Goal: Task Accomplishment & Management: Use online tool/utility

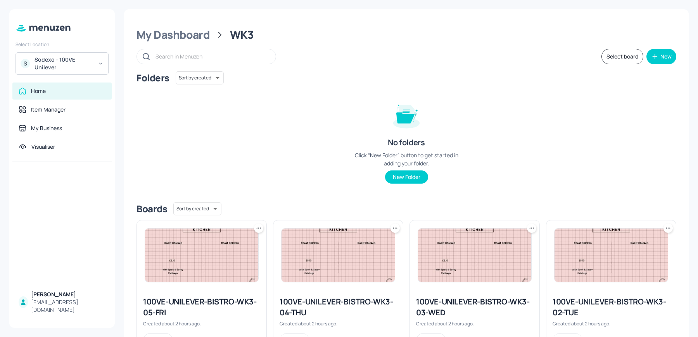
click at [230, 158] on div "Folders Sort by created id ​ No folders Click “New Folder” button to get starte…" at bounding box center [406, 133] width 540 height 125
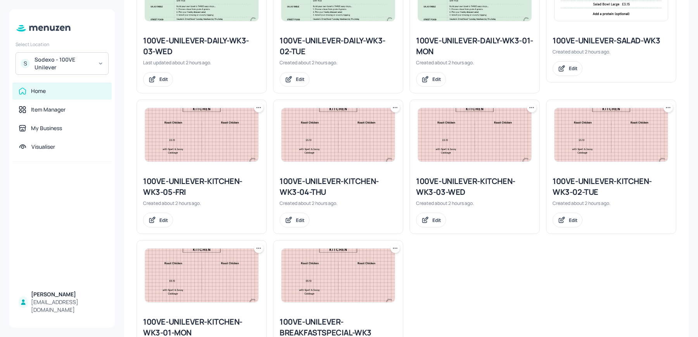
scroll to position [544, 0]
click at [343, 154] on img at bounding box center [337, 133] width 113 height 53
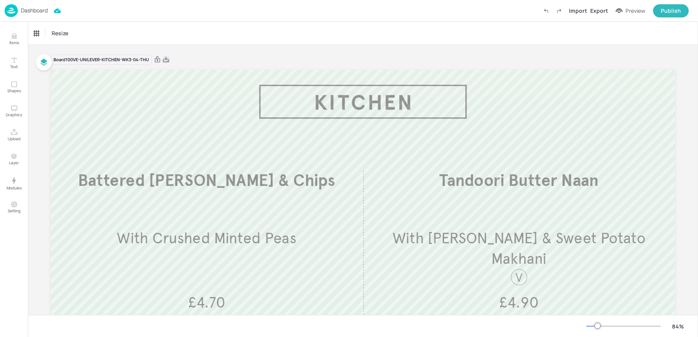
click at [167, 58] on icon at bounding box center [165, 60] width 7 height 8
click at [142, 22] on div "Resize" at bounding box center [363, 33] width 670 height 23
click at [8, 12] on div "Something went wrong" at bounding box center [64, 17] width 112 height 19
click at [5, 11] on img at bounding box center [11, 10] width 13 height 13
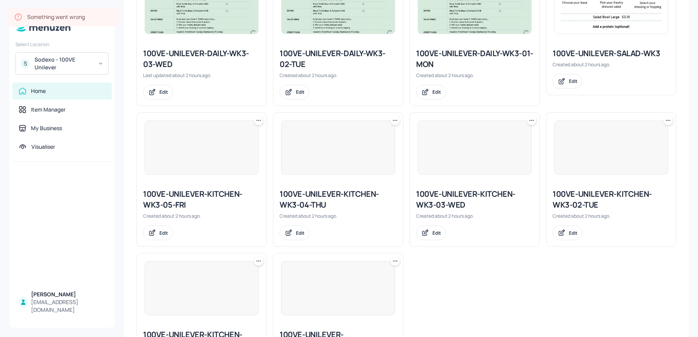
scroll to position [597, 0]
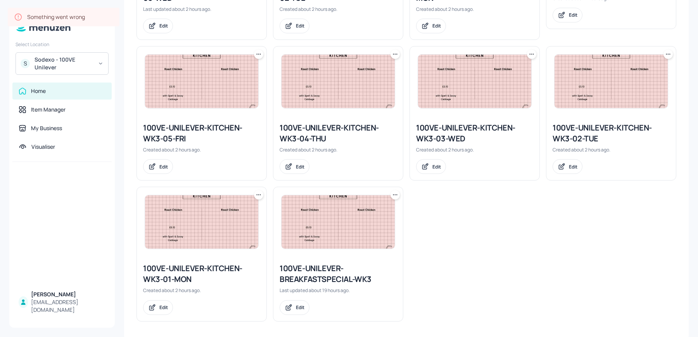
click at [256, 57] on div at bounding box center [258, 54] width 9 height 9
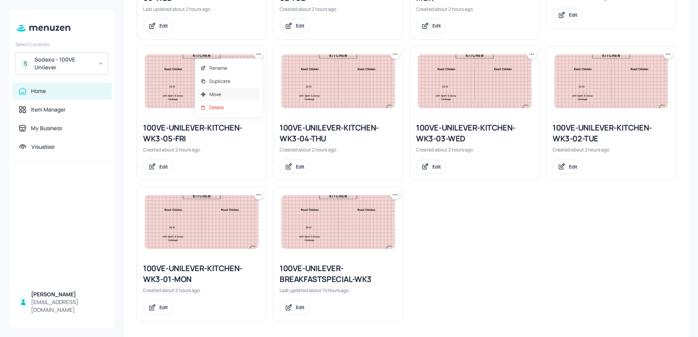
click at [229, 96] on div "Move" at bounding box center [229, 94] width 62 height 13
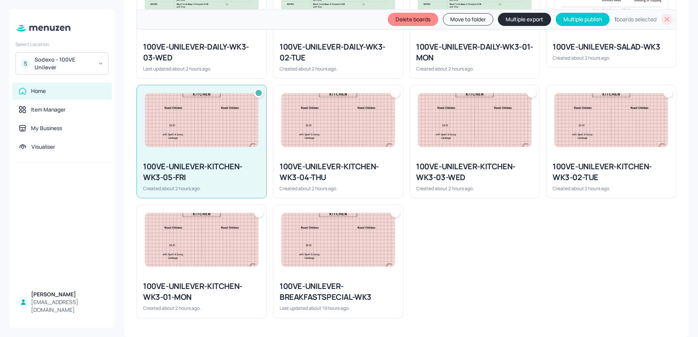
scroll to position [520, 0]
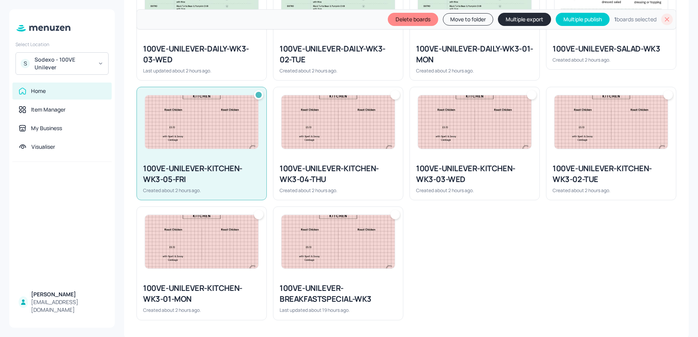
click at [392, 94] on div at bounding box center [394, 94] width 9 height 9
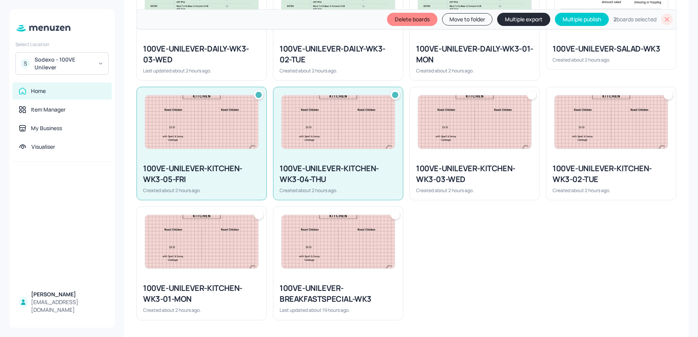
click at [514, 17] on button "Multiple export" at bounding box center [523, 19] width 53 height 13
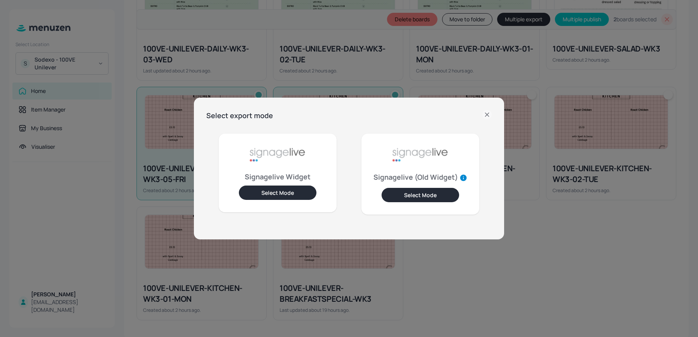
click at [279, 191] on button "Select Mode" at bounding box center [278, 193] width 78 height 14
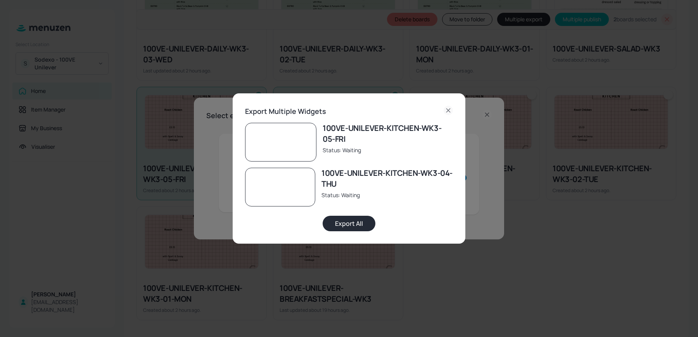
click at [355, 221] on button "Export All" at bounding box center [349, 224] width 53 height 16
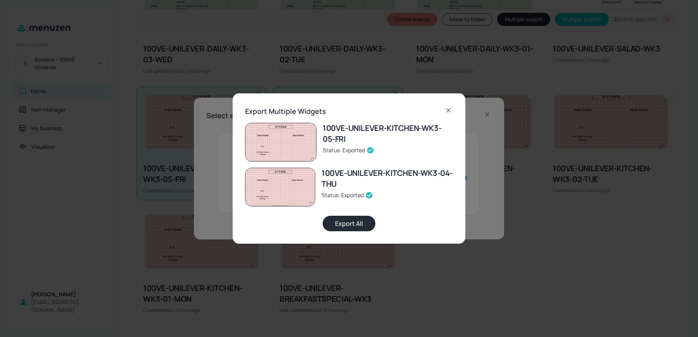
click at [125, 58] on div "Export Multiple Widgets 100VE-UNILEVER-KITCHEN-WK3-05-FRI Status: Exported 100V…" at bounding box center [349, 168] width 698 height 337
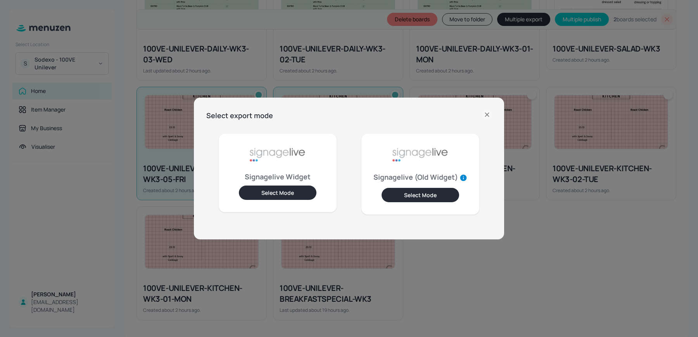
click at [82, 64] on div "Select export mode Signagelive Widget Select Mode Signagelive (Old Widget) Sele…" at bounding box center [349, 168] width 698 height 337
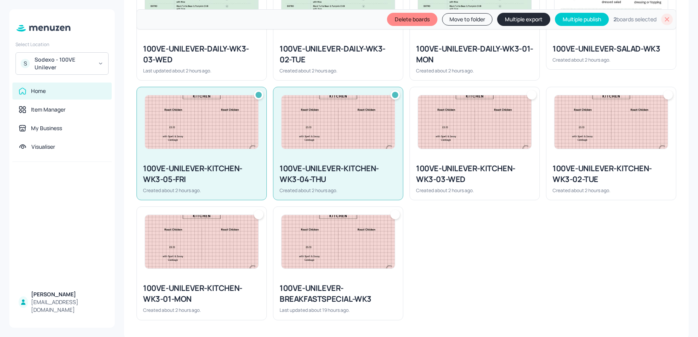
click at [69, 64] on div "Sodexo - 100VE Unilever" at bounding box center [64, 64] width 59 height 16
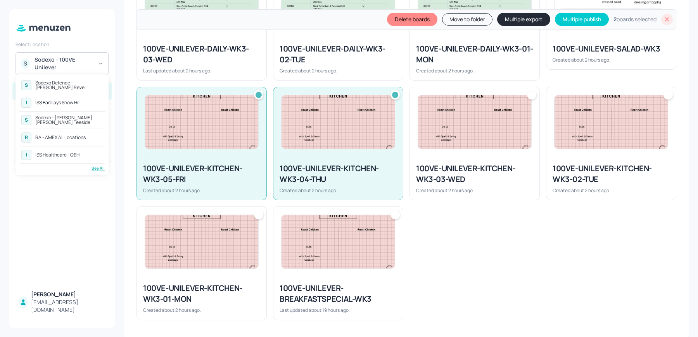
click at [97, 166] on div "See All" at bounding box center [61, 169] width 85 height 6
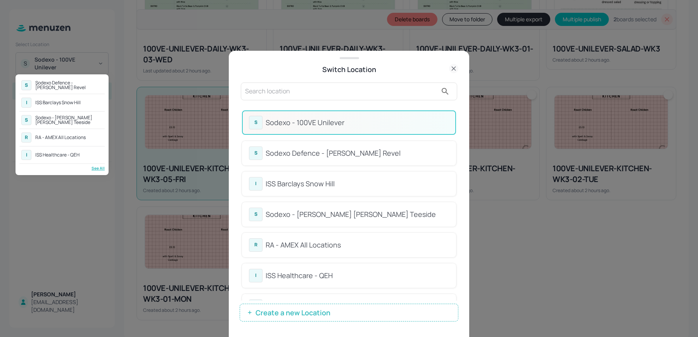
click at [286, 100] on div at bounding box center [349, 168] width 698 height 337
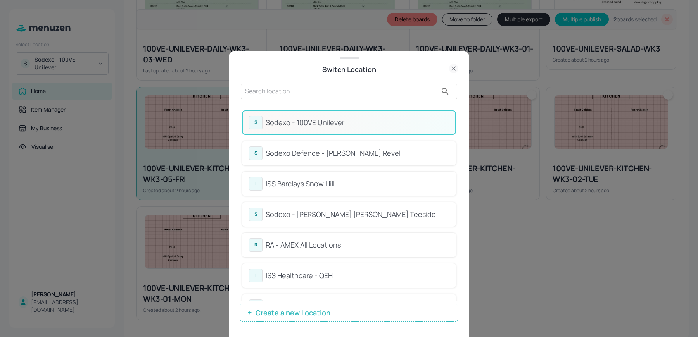
click at [281, 93] on input "text" at bounding box center [341, 91] width 192 height 12
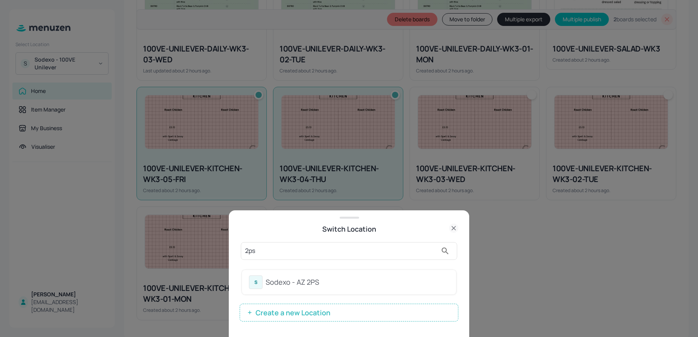
type input "2ps"
click at [271, 269] on div "Sodexo - AZ 2PS" at bounding box center [357, 282] width 183 height 10
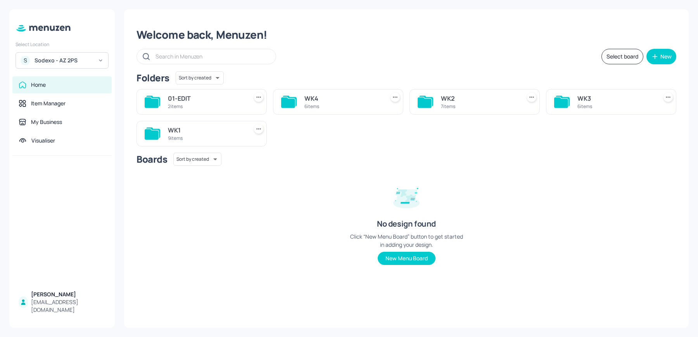
click at [317, 100] on div "WK4" at bounding box center [342, 98] width 77 height 9
click at [317, 100] on div "Folders Sort by created id ​ 01-EDIT 2 items WK4 6 items WK2 7 items WK3 6 item…" at bounding box center [406, 108] width 540 height 75
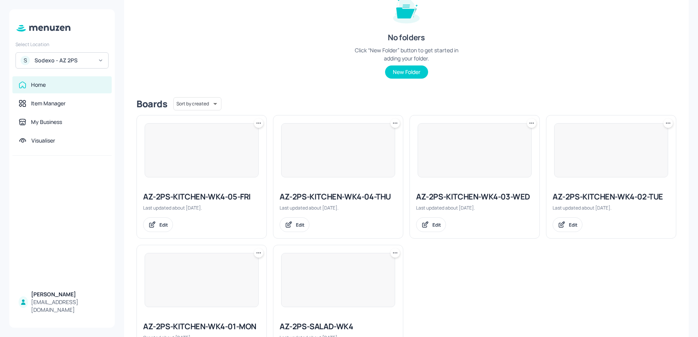
scroll to position [127, 0]
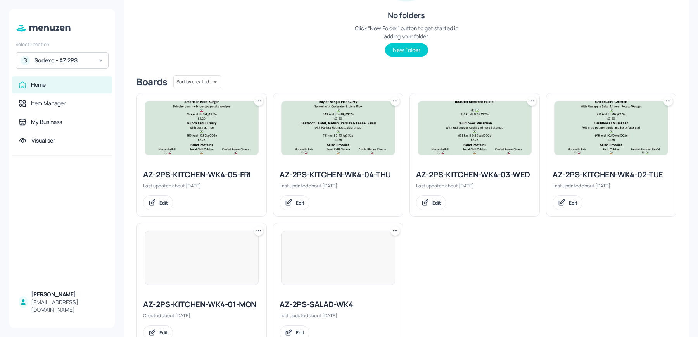
click at [255, 104] on icon at bounding box center [259, 101] width 8 height 8
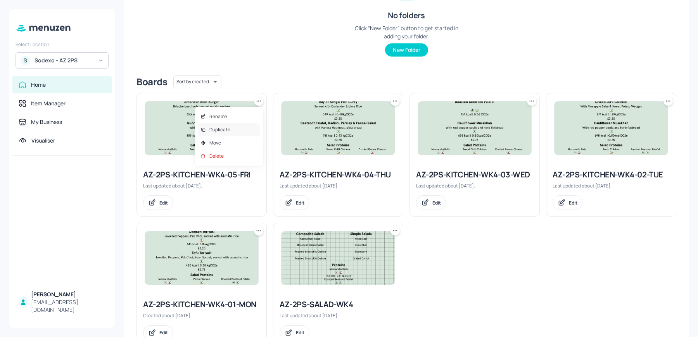
click at [241, 128] on div "Duplicate" at bounding box center [229, 129] width 62 height 13
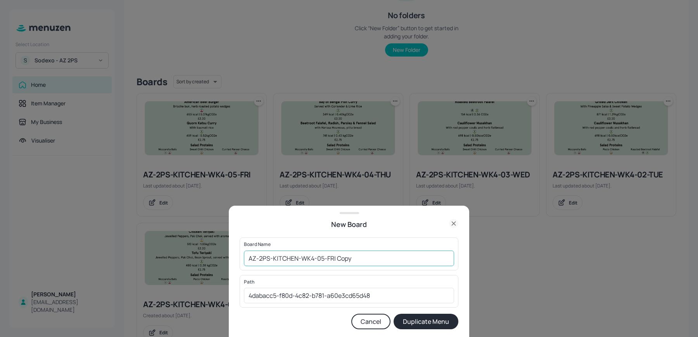
click at [250, 260] on input "AZ-2PS-KITCHEN-WK4-05-FRI Copy" at bounding box center [349, 259] width 210 height 16
drag, startPoint x: 352, startPoint y: 260, endPoint x: 416, endPoint y: 261, distance: 63.6
click at [414, 261] on input "01ed-AZ-2PS-KITCHEN-WK4-05-FRI Copy" at bounding box center [349, 259] width 210 height 16
type input "01ed-AZ-2PS-KITCHEN-WK4-05-[DATE]"
click at [393, 314] on button "Duplicate Menu" at bounding box center [425, 322] width 65 height 16
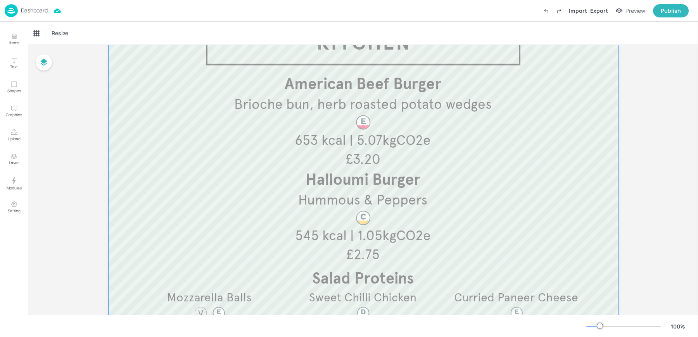
scroll to position [90, 0]
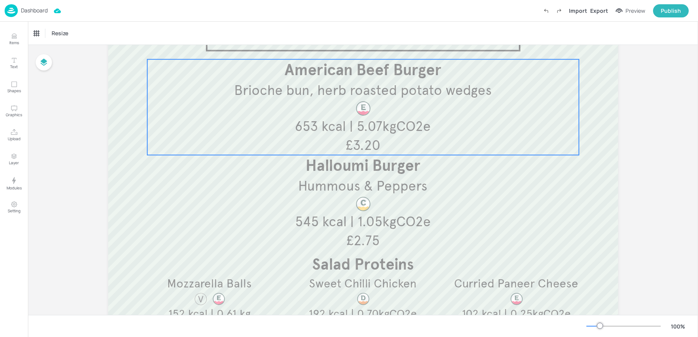
click at [338, 114] on div "American Beef Burger Brioche bun, herb roasted potato wedges £3.20 653 kcal | 5…" at bounding box center [362, 107] width 431 height 96
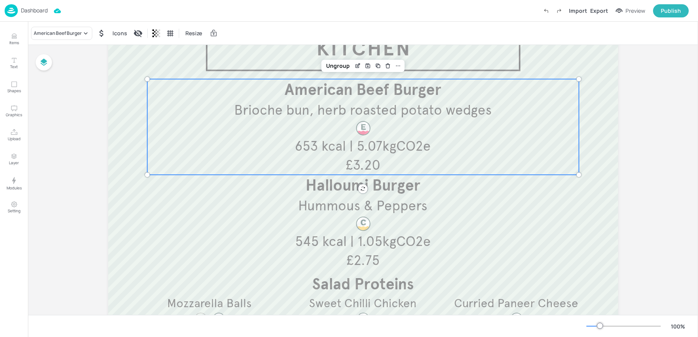
scroll to position [61, 0]
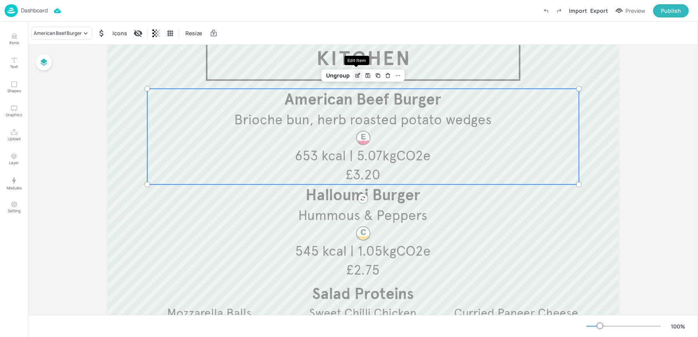
click at [355, 76] on icon "Edit Item" at bounding box center [357, 75] width 7 height 6
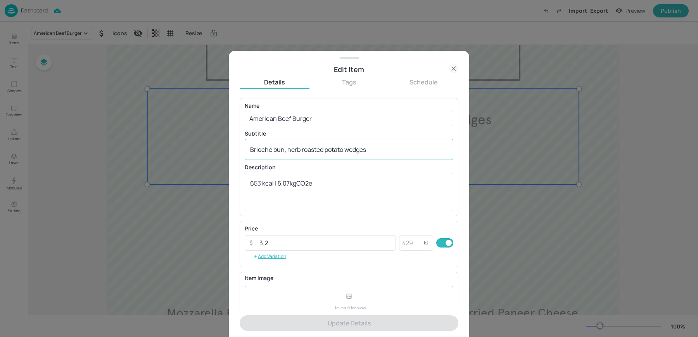
click at [286, 150] on textarea "Brioche bun, herb roasted potato wedges" at bounding box center [349, 149] width 198 height 9
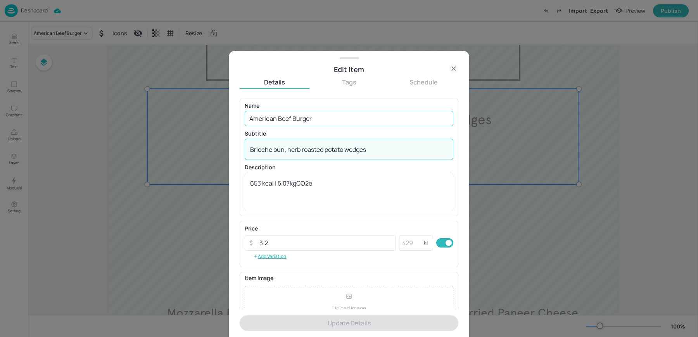
click at [280, 113] on input "American Beef Burger" at bounding box center [349, 119] width 209 height 16
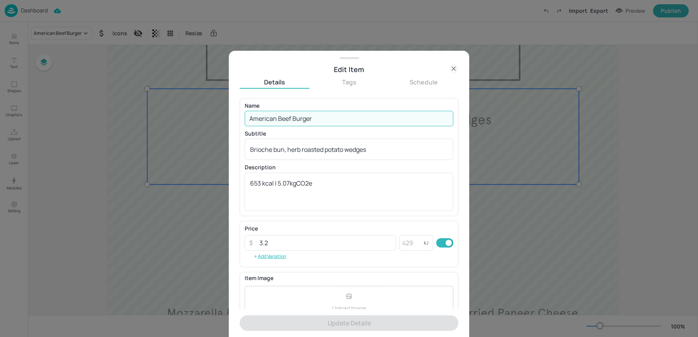
click at [280, 113] on input "American Beef Burger" at bounding box center [349, 119] width 209 height 16
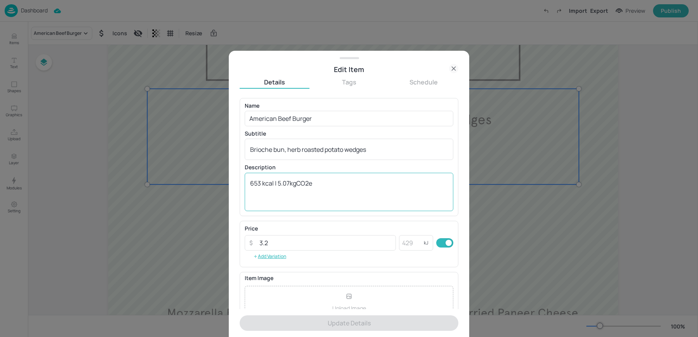
click at [319, 183] on textarea "653 kcal | 5.07kgCO2e" at bounding box center [349, 192] width 198 height 26
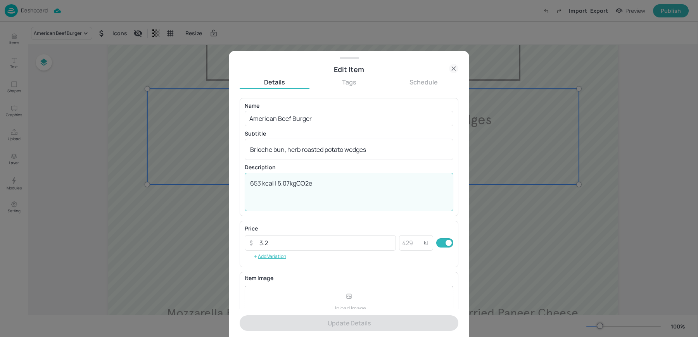
click at [319, 183] on textarea "653 kcal | 5.07kgCO2e" at bounding box center [349, 192] width 198 height 26
click at [453, 68] on icon at bounding box center [453, 68] width 9 height 9
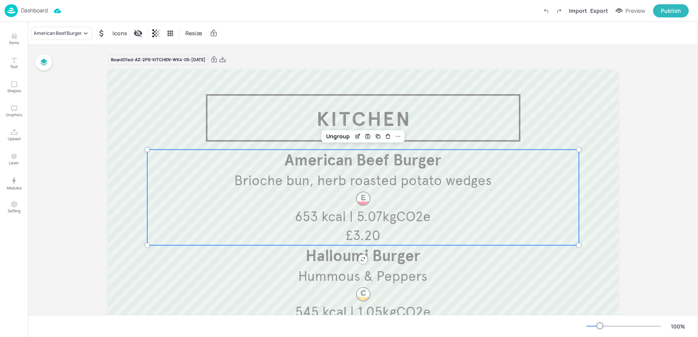
click at [15, 27] on div "Items Text Shapes Graphics Upload Layer Modules Setting" at bounding box center [14, 180] width 28 height 316
click at [14, 33] on icon "Items" at bounding box center [13, 36] width 7 height 7
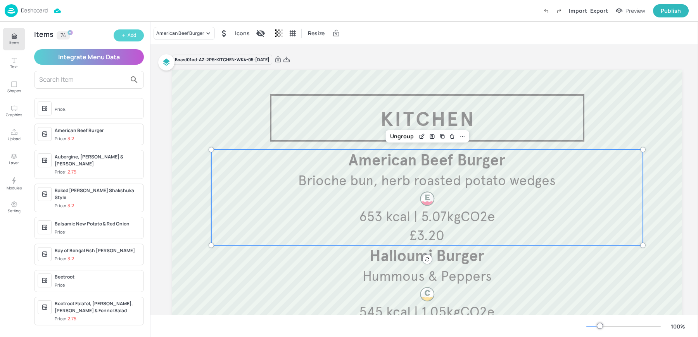
click at [134, 35] on div "Add" at bounding box center [132, 35] width 9 height 7
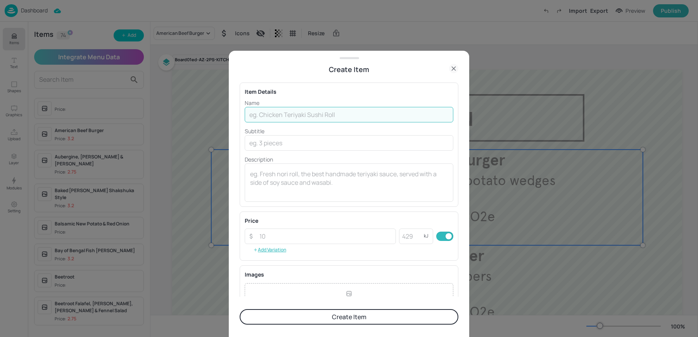
click at [274, 114] on input "text" at bounding box center [349, 115] width 209 height 16
paste input "American Beef Burger"
type input "American Beef Burger"
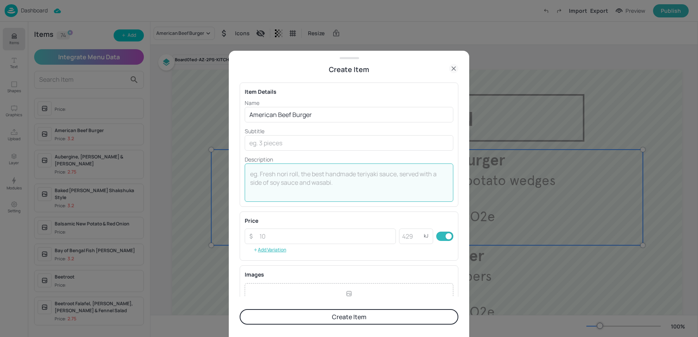
click at [317, 177] on textarea at bounding box center [349, 183] width 198 height 26
paste textarea "Brioche bun, herb roasted potato wedges"
type textarea "Brioche bun, herb roasted potato wedges"
click at [312, 177] on textarea "Brioche bun, herb roasted potato wedges" at bounding box center [349, 183] width 198 height 26
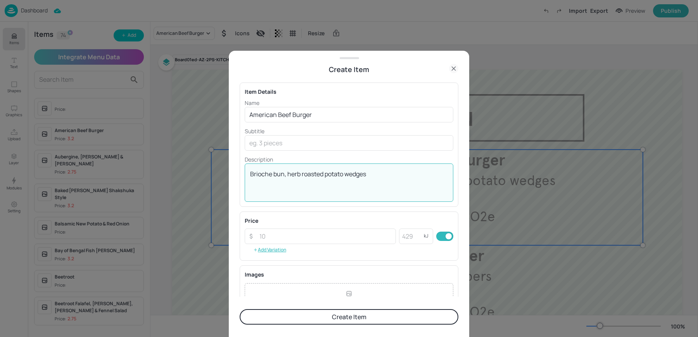
click at [312, 177] on textarea "Brioche bun, herb roasted potato wedges" at bounding box center [349, 183] width 198 height 26
click at [285, 149] on input "text" at bounding box center [349, 143] width 209 height 16
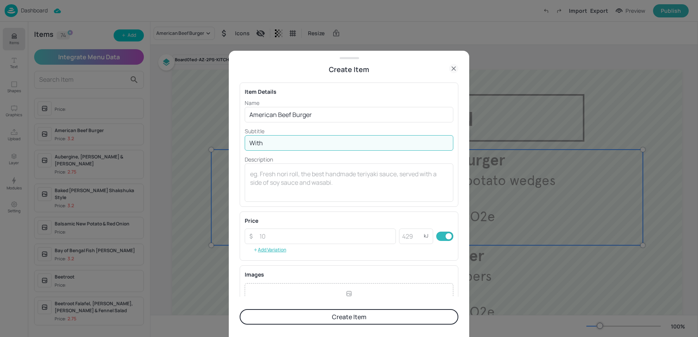
paste input "Brioche bun, herb roasted potato wedges"
click at [297, 145] on input "With Brioche bun, herb roasted potato wedges" at bounding box center [349, 143] width 209 height 16
click at [292, 144] on input "With Brioche bun" at bounding box center [349, 143] width 209 height 16
type input "With Brioche Bun"
click at [267, 179] on textarea at bounding box center [349, 183] width 198 height 26
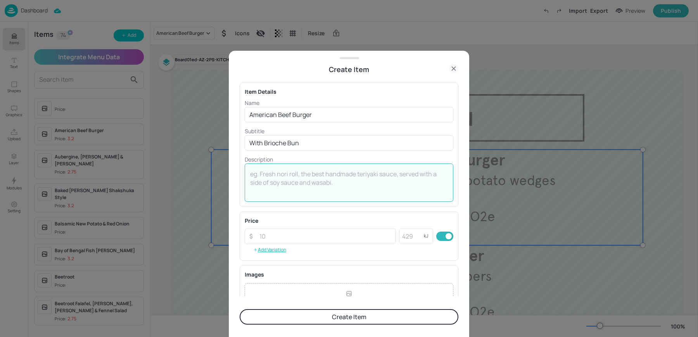
paste textarea "653 kcal | 5.07kgCO2e"
type textarea "653 kcal | 5.07kgCO2e"
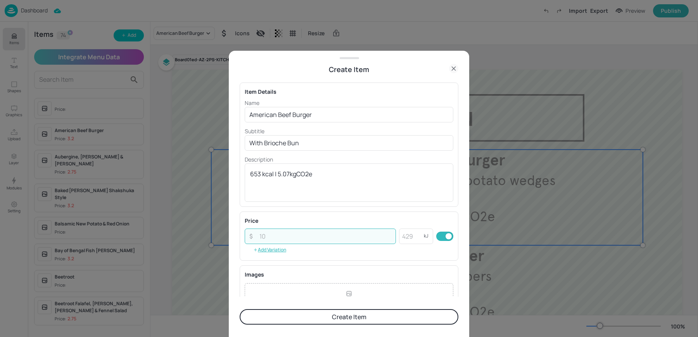
click at [279, 233] on input "number" at bounding box center [325, 237] width 141 height 16
type input "3.2"
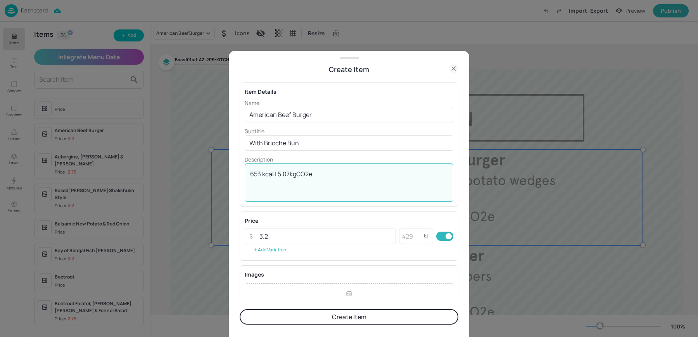
click at [317, 173] on textarea "653 kcal | 5.07kgCO2e" at bounding box center [349, 183] width 198 height 26
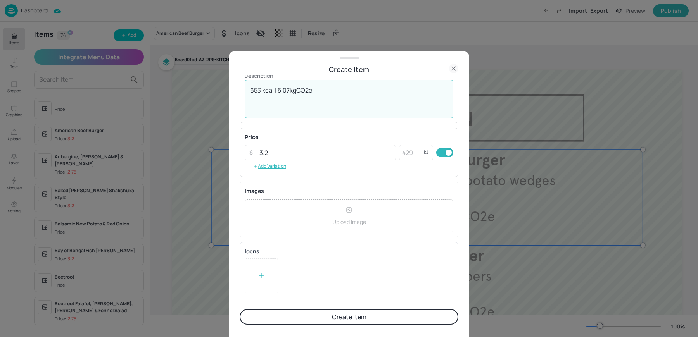
click at [254, 285] on div at bounding box center [261, 276] width 33 height 35
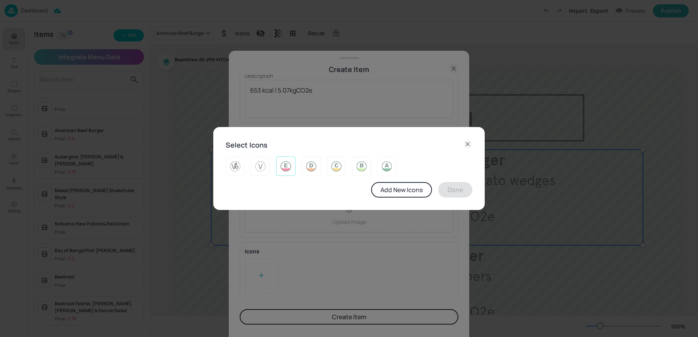
click at [285, 164] on img at bounding box center [286, 166] width 12 height 12
click at [449, 194] on button "Done" at bounding box center [455, 190] width 34 height 16
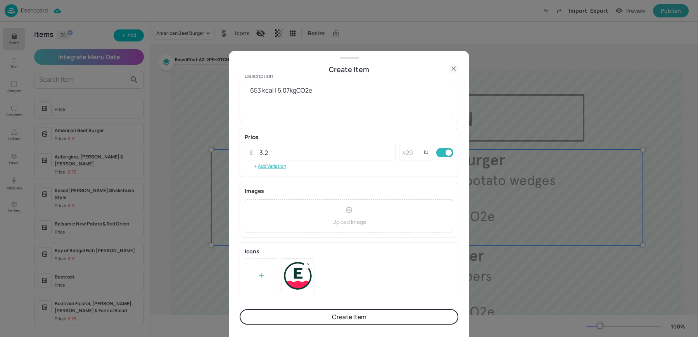
click at [341, 319] on button "Create Item" at bounding box center [349, 317] width 219 height 16
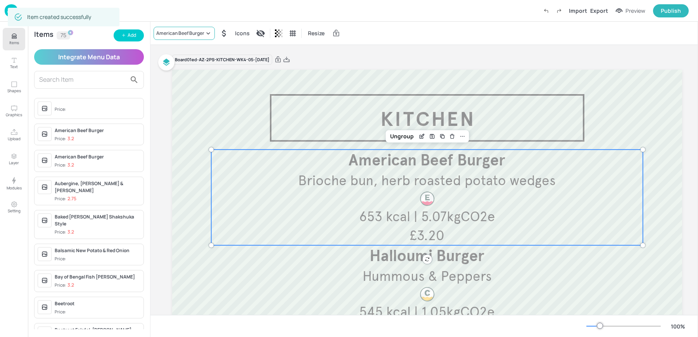
click at [185, 31] on div "American Beef Burger" at bounding box center [180, 33] width 48 height 7
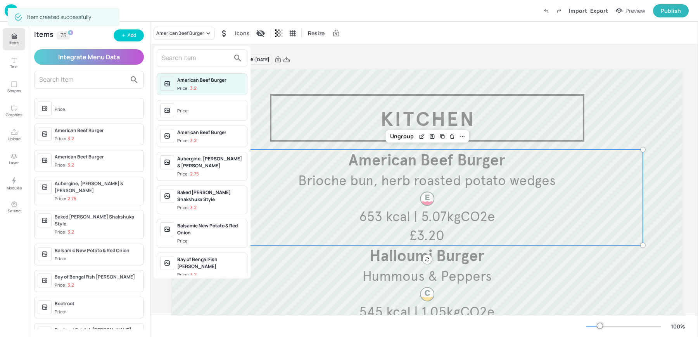
click at [171, 59] on input "text" at bounding box center [196, 58] width 68 height 12
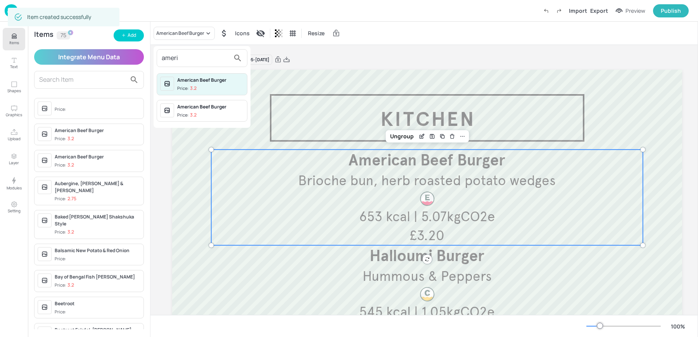
type input "ameri"
click at [178, 112] on div "Price: 3.2" at bounding box center [186, 115] width 19 height 7
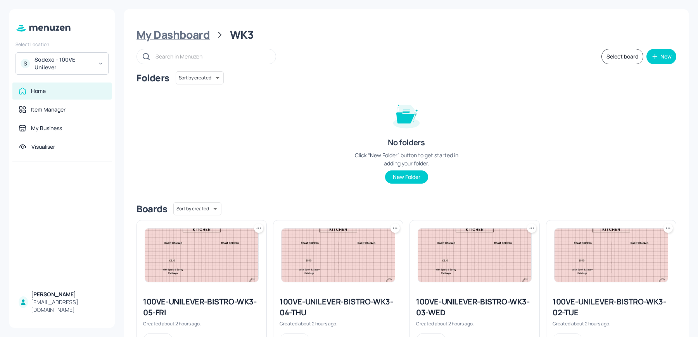
click at [161, 37] on div "My Dashboard" at bounding box center [172, 35] width 73 height 14
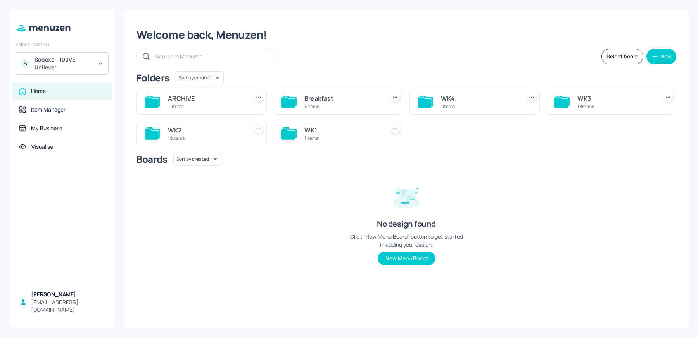
click at [203, 132] on div "WK2" at bounding box center [206, 130] width 77 height 9
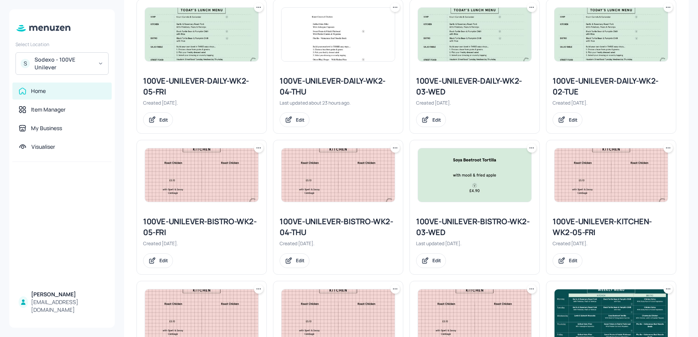
scroll to position [144, 0]
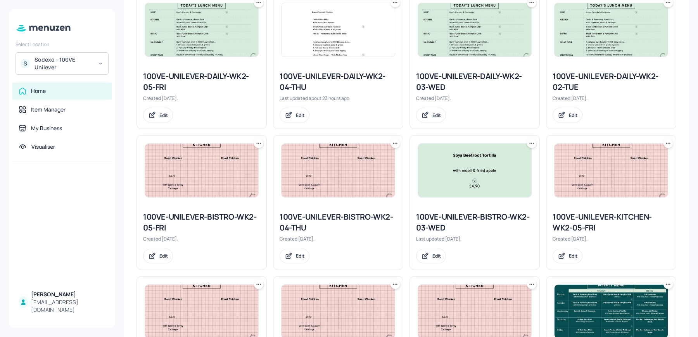
click at [232, 164] on img at bounding box center [201, 170] width 113 height 53
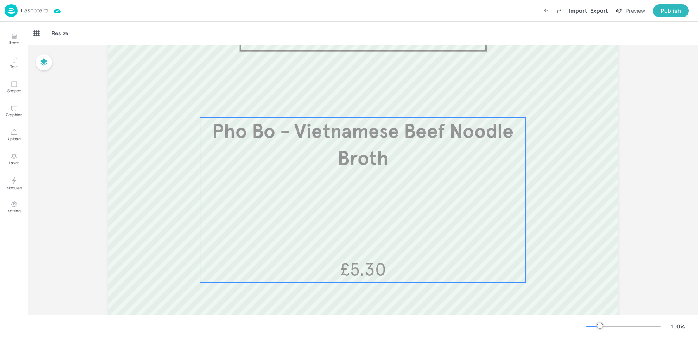
scroll to position [94, 0]
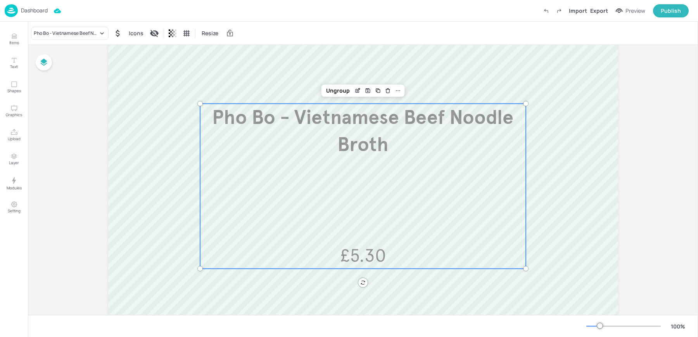
click at [378, 230] on div "Pho Bo - Vietnamese Beef Noodle Broth £5.30" at bounding box center [363, 186] width 326 height 165
click at [356, 88] on icon "Edit Item" at bounding box center [357, 91] width 7 height 6
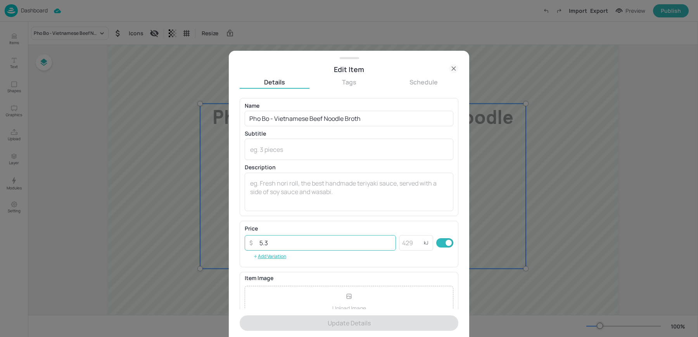
click at [295, 245] on input "5.3" at bounding box center [325, 243] width 141 height 16
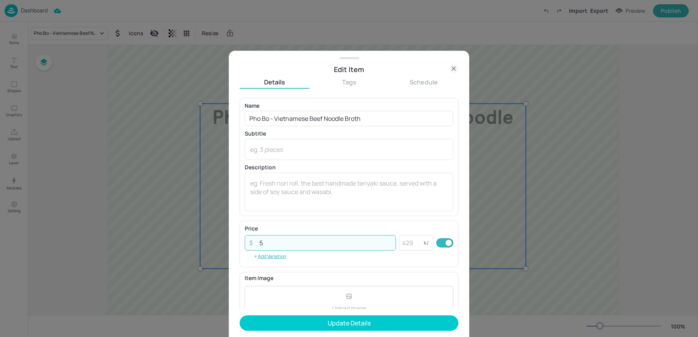
type input "5"
click at [240, 316] on button "Update Details" at bounding box center [349, 324] width 219 height 16
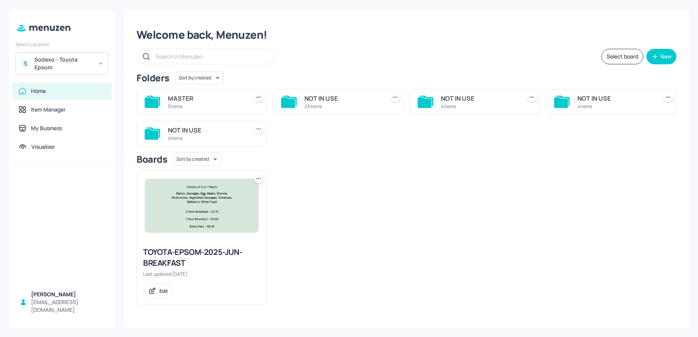
click at [192, 108] on div "5 items" at bounding box center [206, 106] width 77 height 7
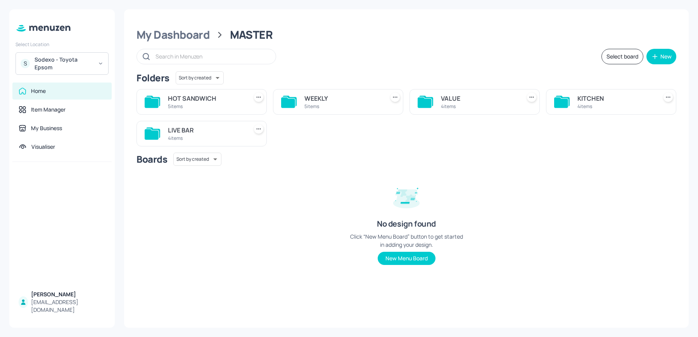
click at [198, 122] on div "LIVE BAR 4 items" at bounding box center [201, 134] width 130 height 26
click at [193, 135] on div "4 items" at bounding box center [206, 138] width 77 height 7
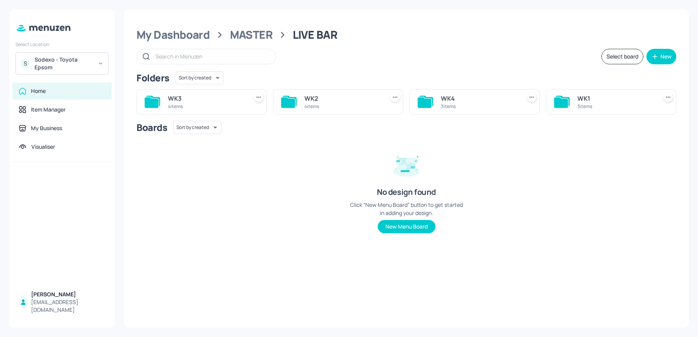
click at [337, 106] on div "4 items" at bounding box center [342, 106] width 77 height 7
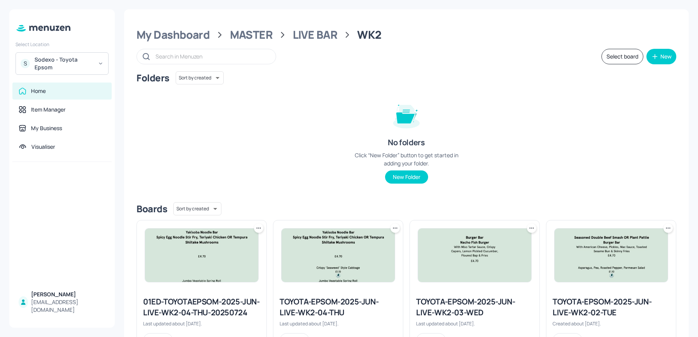
scroll to position [46, 0]
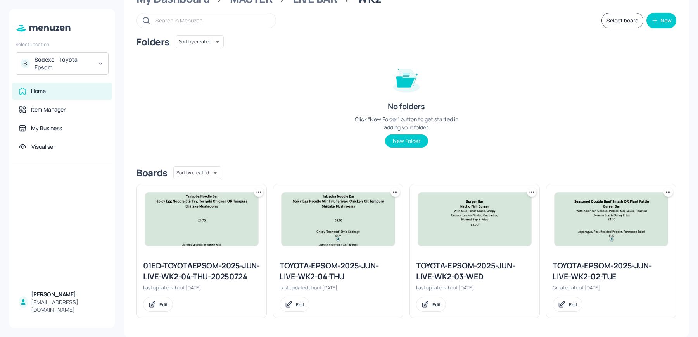
click at [571, 271] on div "TOYOTA-EPSOM-2025-JUN-LIVE-WK2-02-TUE" at bounding box center [610, 272] width 117 height 22
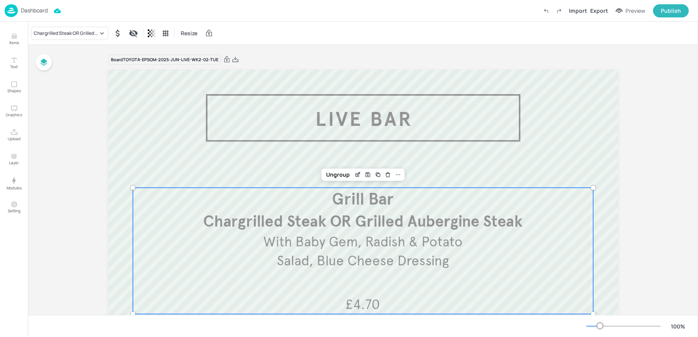
click at [426, 227] on span "Chargrilled Steak OR Grilled Aubergine Steak" at bounding box center [362, 221] width 319 height 19
click at [354, 175] on icon "Edit Item" at bounding box center [357, 175] width 7 height 6
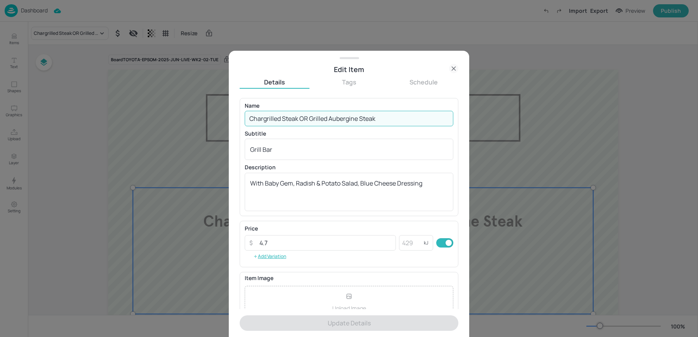
click at [316, 112] on input "Chargrilled Steak OR Grilled Aubergine Steak" at bounding box center [349, 119] width 209 height 16
paste input "(V), Baby Gem, Radish & Potato Salad, Blue Cheese Dressing"
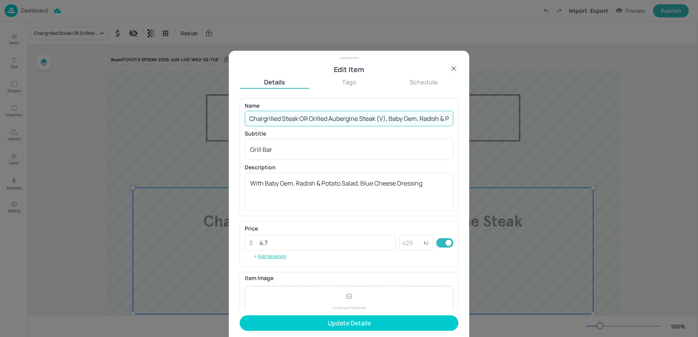
scroll to position [0, 102]
drag, startPoint x: 387, startPoint y: 121, endPoint x: 533, endPoint y: 147, distance: 148.5
click at [533, 147] on div "Edit Item Details Tags Schedule Name Chargrilled Steak OR Grilled Aubergine Ste…" at bounding box center [349, 168] width 698 height 337
type input "Chargrilled Steak OR Grilled Aubergine Steak (V),"
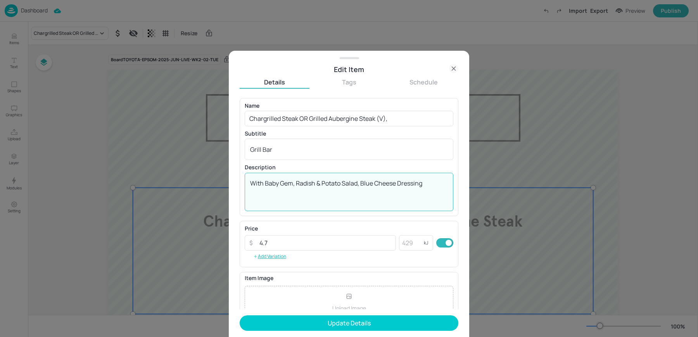
drag, startPoint x: 265, startPoint y: 184, endPoint x: 512, endPoint y: 199, distance: 247.4
click at [512, 199] on div "Edit Item Details Tags Schedule Name Chargrilled Steak OR Grilled Aubergine Ste…" at bounding box center [349, 168] width 698 height 337
paste textarea "Baby Gem, Radish & Potato Salad, Blue Cheese Dressing"
click at [265, 182] on textarea "With Baby Gem, Radish & Potato Salad, Blue Cheese Dressing" at bounding box center [349, 192] width 198 height 26
type textarea "With Baby Gem, Radish & Potato Salad, Blue Cheese Dressing"
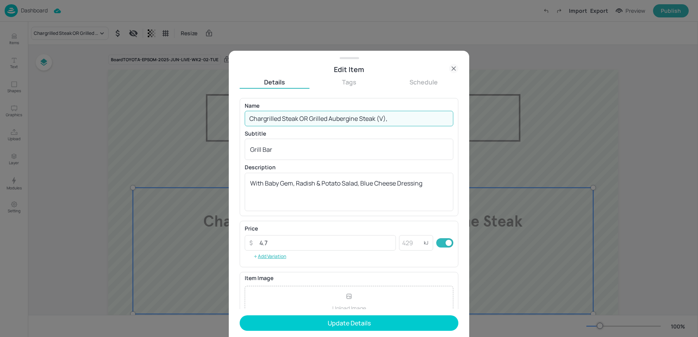
drag, startPoint x: 392, startPoint y: 115, endPoint x: 376, endPoint y: 117, distance: 16.0
click at [376, 117] on input "Chargrilled Steak OR Grilled Aubergine Steak (V)," at bounding box center [349, 119] width 209 height 16
type input "Chargrilled Steak OR Grilled Aubergine Steak"
click at [240, 316] on button "Update Details" at bounding box center [349, 324] width 219 height 16
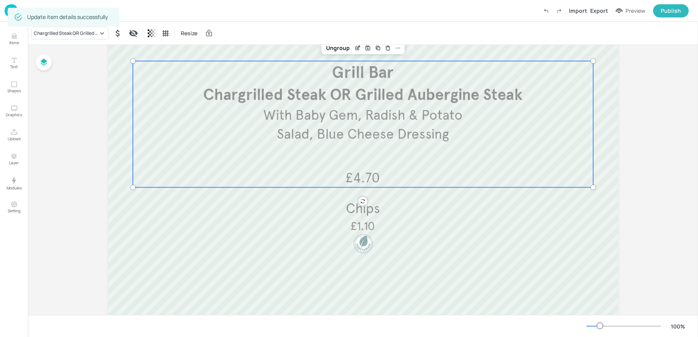
scroll to position [128, 0]
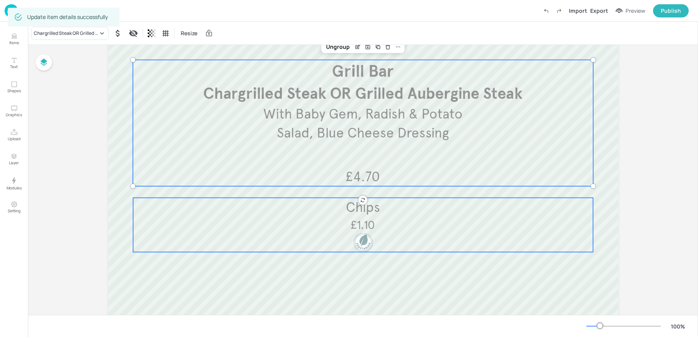
click at [368, 226] on span "£1.10" at bounding box center [362, 225] width 24 height 14
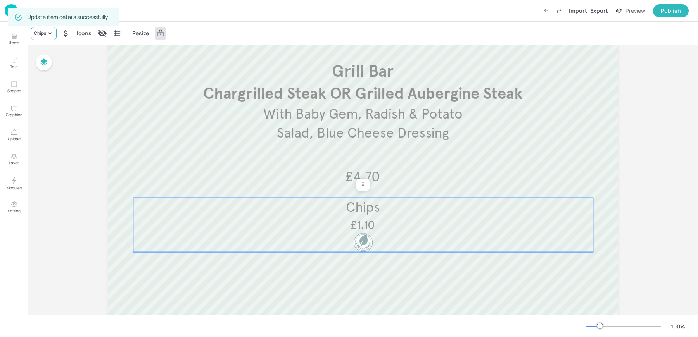
click at [46, 36] on icon at bounding box center [50, 33] width 8 height 8
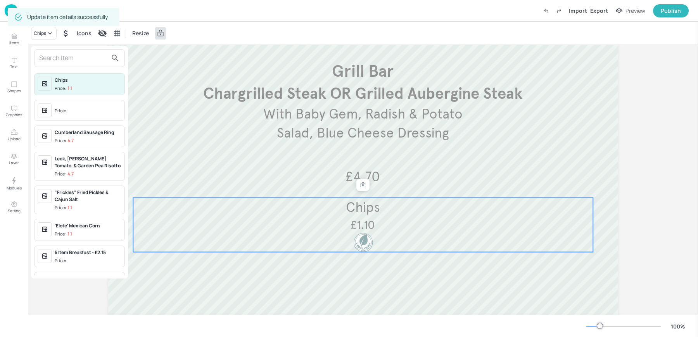
click at [57, 107] on span "Price:" at bounding box center [88, 111] width 67 height 12
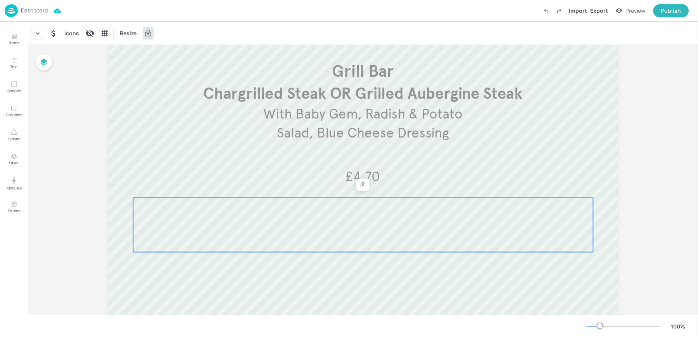
click at [71, 149] on div "Board TOYOTA-EPSOM-2025-JUN-LIVE-WK2-02-TUE £4.70 Chargrilled Steak OR Grilled …" at bounding box center [363, 148] width 670 height 463
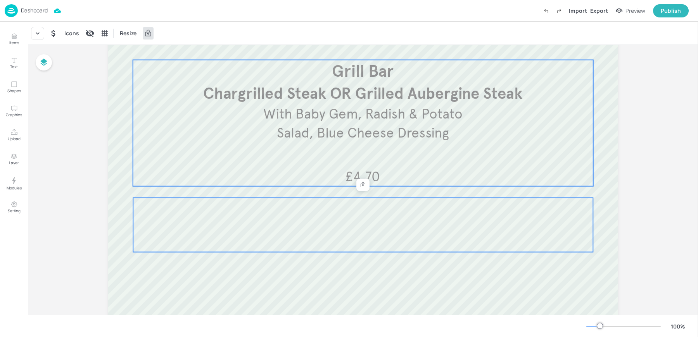
scroll to position [0, 0]
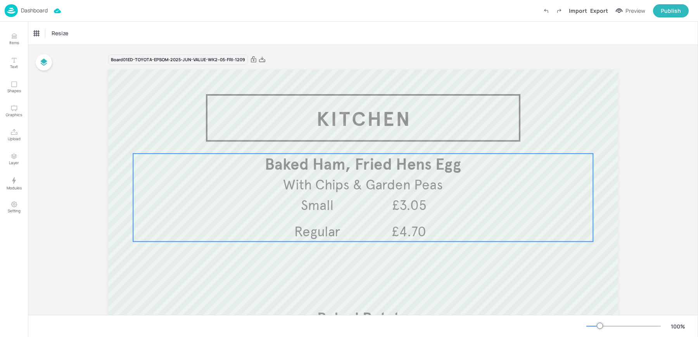
click at [316, 174] on span "Baked Ham, Fried Hens Egg" at bounding box center [363, 164] width 196 height 19
click at [354, 141] on icon "Edit Item" at bounding box center [357, 141] width 7 height 6
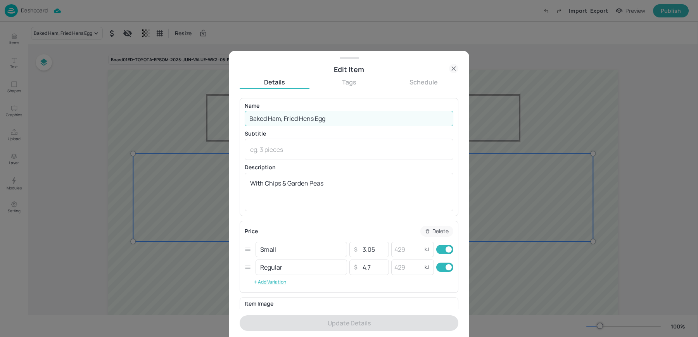
click at [314, 120] on input "Baked Ham, Fried Hens Egg" at bounding box center [349, 119] width 209 height 16
click at [452, 67] on icon at bounding box center [453, 68] width 9 height 9
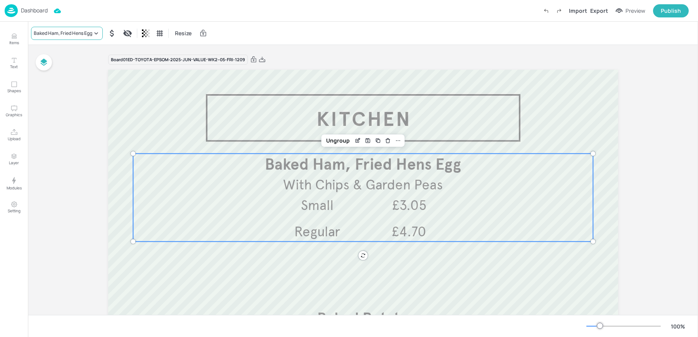
click at [75, 33] on div "Baked Ham, Fried Hens Egg" at bounding box center [63, 33] width 59 height 7
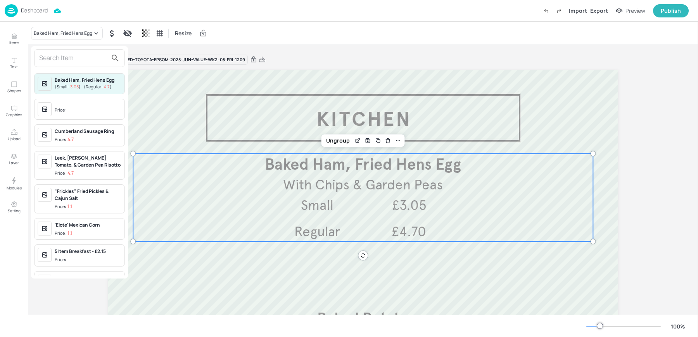
click at [76, 58] on input "text" at bounding box center [73, 58] width 68 height 12
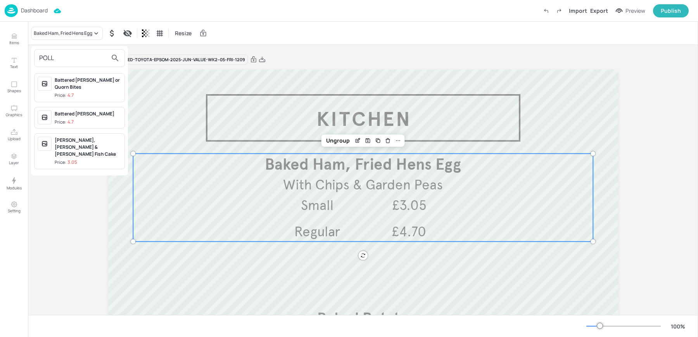
type input "POLL"
click at [14, 40] on div at bounding box center [349, 168] width 698 height 337
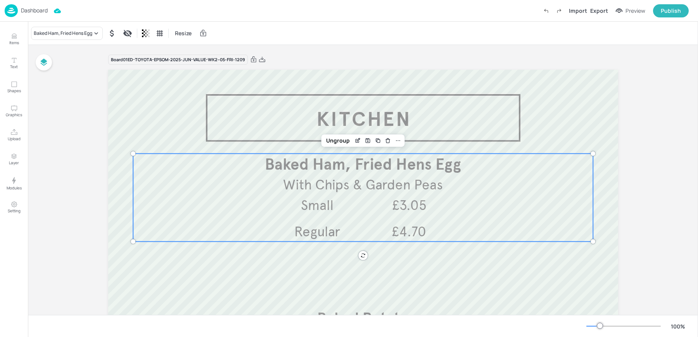
click at [10, 38] on button "Items" at bounding box center [14, 39] width 22 height 22
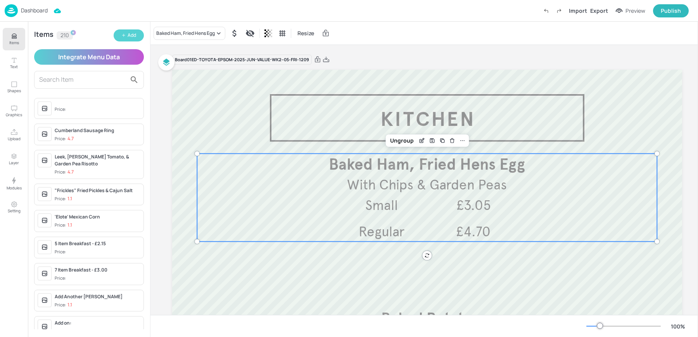
click at [131, 36] on div "Add" at bounding box center [132, 35] width 9 height 7
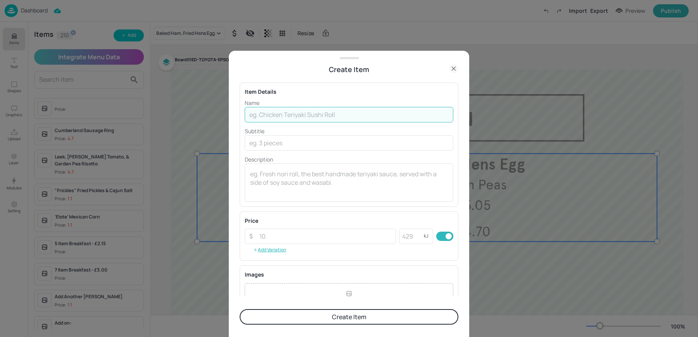
click at [304, 109] on input "text" at bounding box center [349, 115] width 209 height 16
paste input "[PERSON_NAME] Bites, Vinegar Scraps, Chunky Chips & House [MEDICAL_DATA] Sauce …"
click at [431, 114] on input "[PERSON_NAME] Bites, Vinegar Scraps, Chunky Chips & House [MEDICAL_DATA] Sauce …" at bounding box center [349, 115] width 209 height 16
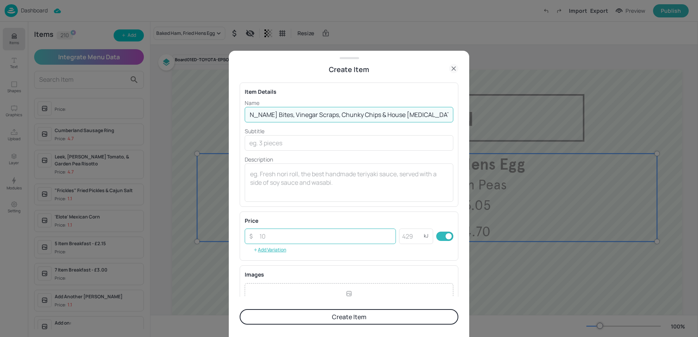
type input "[PERSON_NAME] Bites, Vinegar Scraps, Chunky Chips & House [MEDICAL_DATA] Sauce …"
click at [291, 241] on input "number" at bounding box center [325, 237] width 141 height 16
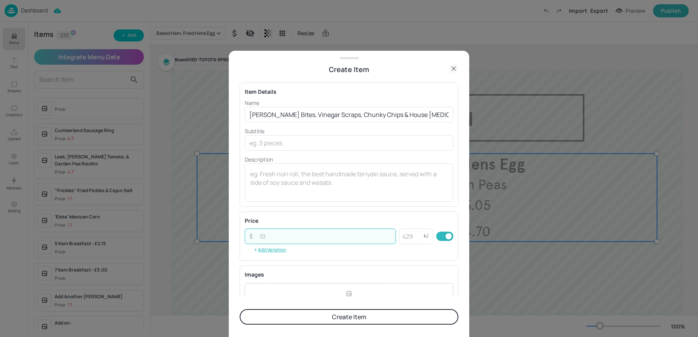
paste input "4.70"
type input "4.70"
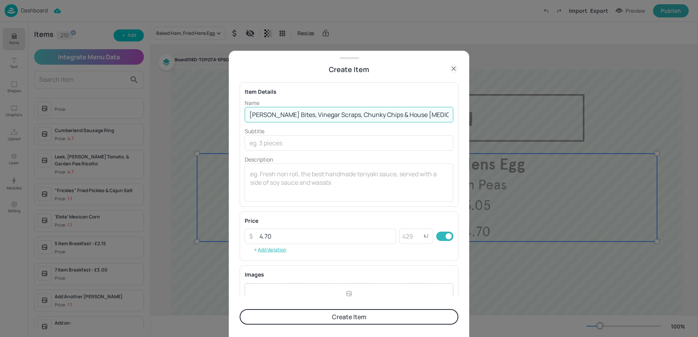
scroll to position [0, 22]
drag, startPoint x: 288, startPoint y: 114, endPoint x: 480, endPoint y: 129, distance: 191.7
click at [480, 129] on div "Create Item Item Details Name Pollack Bites, Vinegar Scraps, Chunky Chips & Hou…" at bounding box center [349, 168] width 698 height 337
type input "Pollack Bites"
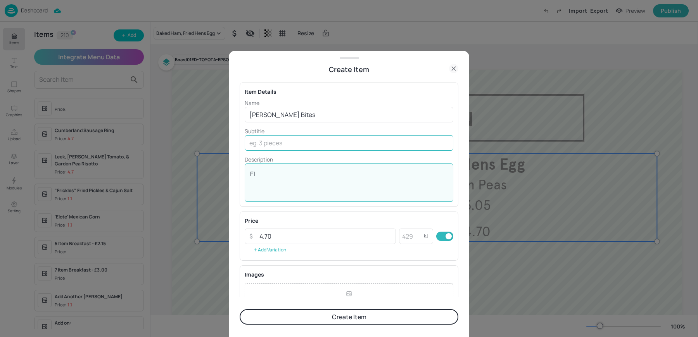
type textarea "E"
paste textarea "Vinegar Scraps, Chunky Chips & House Tartar Sauce in a Basket"
type textarea "With Vinegar Scraps, Chunky Chips & House Tartar Sauce in a Basket"
click at [307, 312] on button "Create Item" at bounding box center [349, 317] width 219 height 16
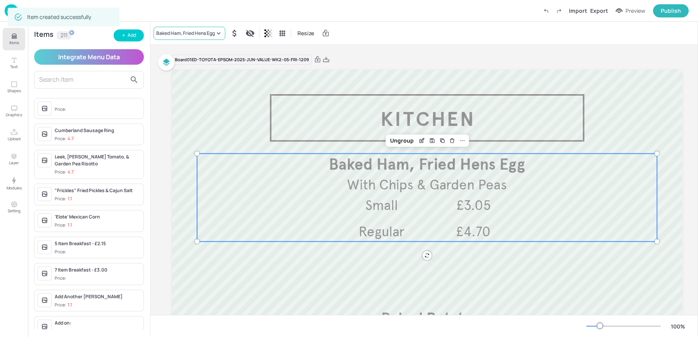
click at [190, 36] on div "Baked Ham, Fried Hens Egg" at bounding box center [185, 33] width 59 height 7
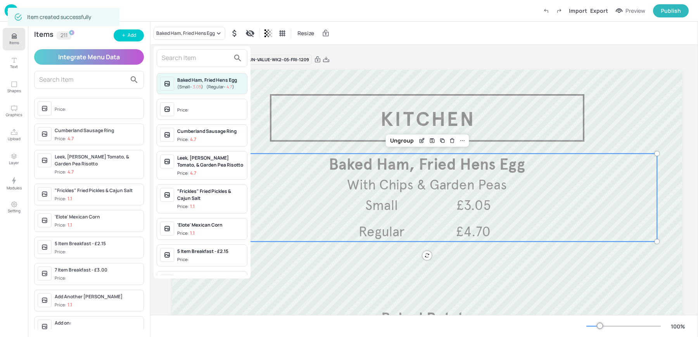
click at [183, 56] on input "text" at bounding box center [196, 58] width 68 height 12
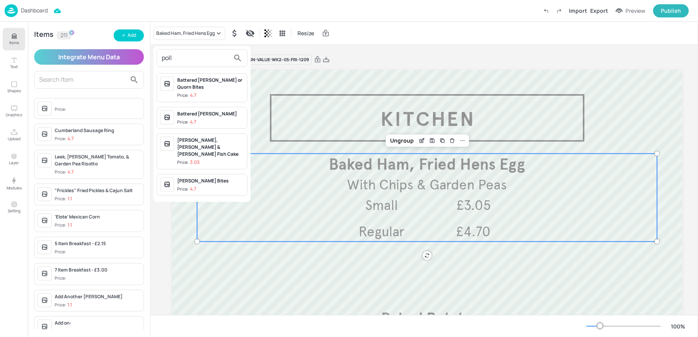
type input "poll"
click at [187, 178] on div "Pollack Bites Price: 4.7" at bounding box center [210, 185] width 67 height 15
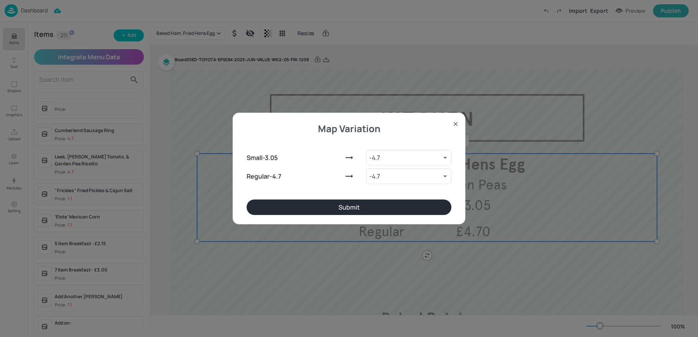
click at [383, 213] on button "Submit" at bounding box center [349, 208] width 205 height 16
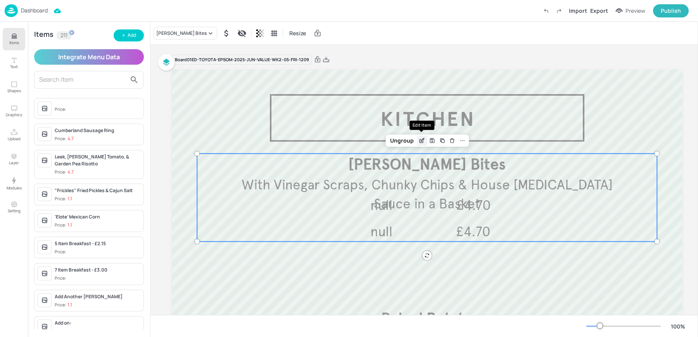
click at [423, 142] on icon "Edit Item" at bounding box center [422, 141] width 7 height 6
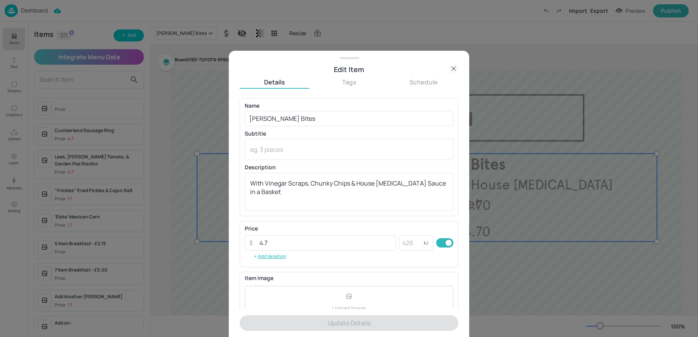
click at [454, 65] on icon at bounding box center [453, 68] width 9 height 9
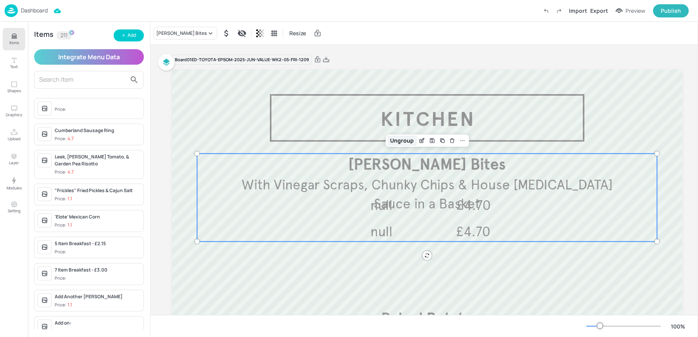
click at [390, 144] on div "Ungroup" at bounding box center [402, 141] width 30 height 10
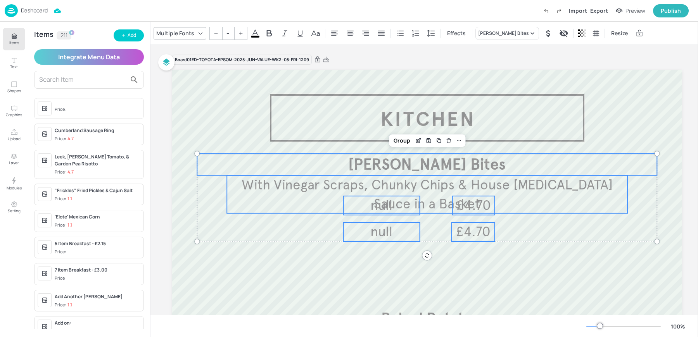
click at [377, 211] on span "null" at bounding box center [381, 205] width 22 height 17
type input "35"
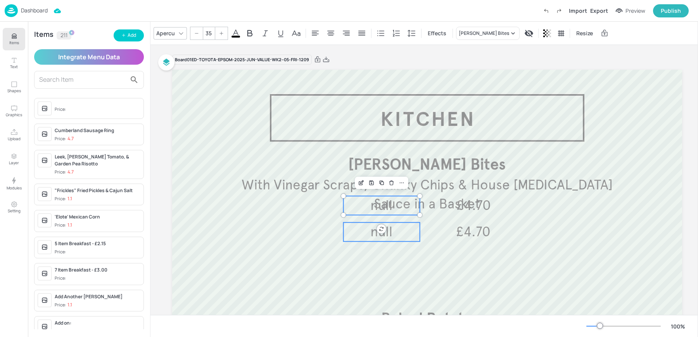
click at [377, 238] on span "null" at bounding box center [381, 231] width 22 height 17
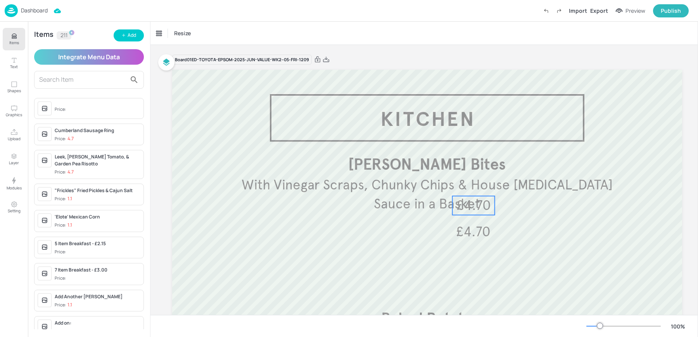
click at [469, 213] on span "£4.70" at bounding box center [473, 205] width 35 height 17
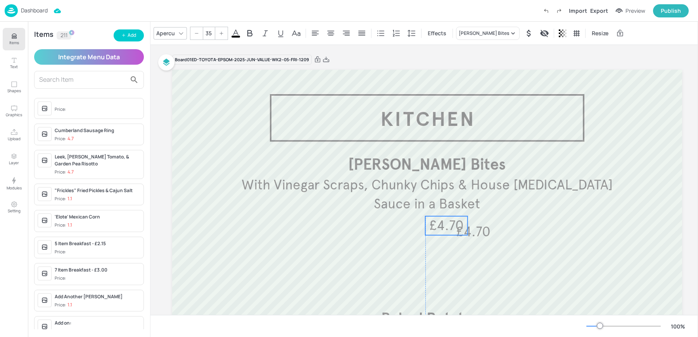
drag, startPoint x: 467, startPoint y: 209, endPoint x: 430, endPoint y: 233, distance: 44.0
click at [430, 233] on span "£4.70" at bounding box center [446, 225] width 35 height 17
type input "35"
click at [483, 239] on span "£4.70" at bounding box center [473, 231] width 35 height 17
drag, startPoint x: 429, startPoint y: 230, endPoint x: 419, endPoint y: 228, distance: 10.0
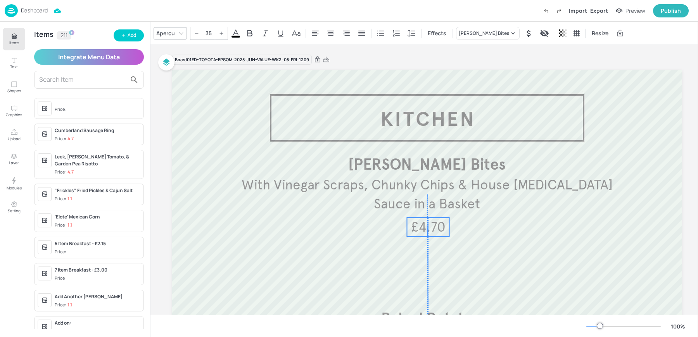
click at [419, 228] on span "£4.70" at bounding box center [428, 227] width 35 height 17
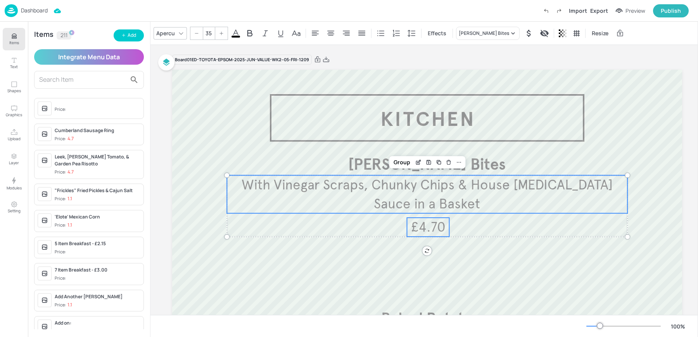
click at [388, 201] on p "With Vinegar Scraps, Chunky Chips & House Tartar Sauce in a Basket" at bounding box center [427, 195] width 400 height 38
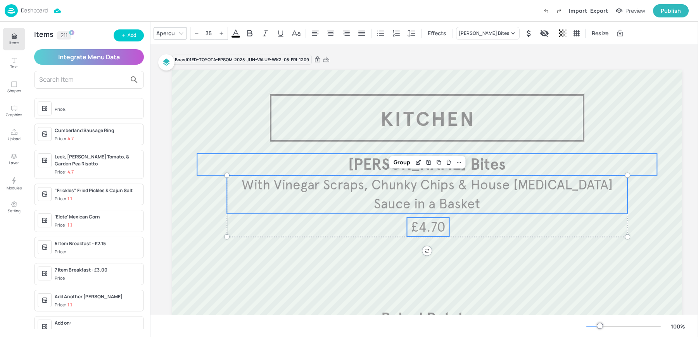
type input "--"
click at [376, 169] on p "Pollack Bites" at bounding box center [427, 165] width 460 height 22
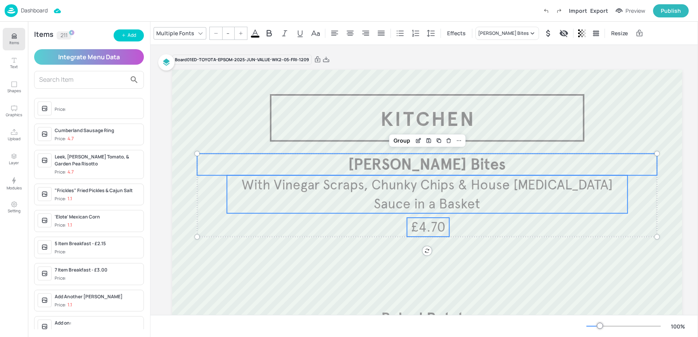
click at [463, 142] on div "Group" at bounding box center [427, 141] width 76 height 12
click at [461, 141] on div at bounding box center [459, 141] width 10 height 10
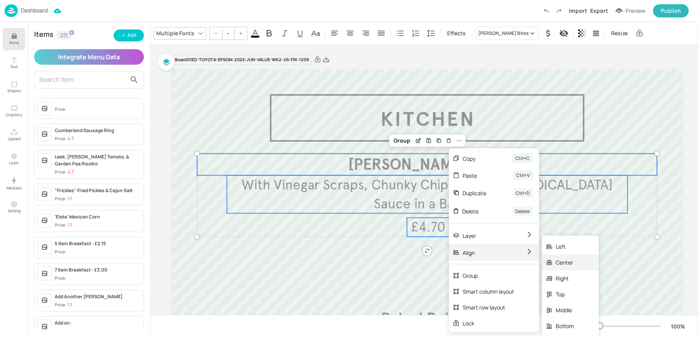
click at [588, 266] on div "Center" at bounding box center [570, 263] width 57 height 16
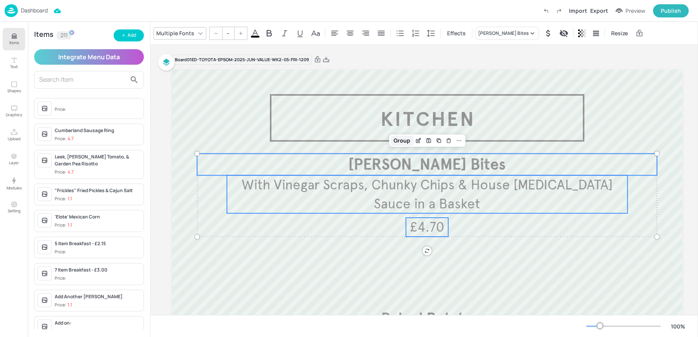
click at [398, 139] on div "Group" at bounding box center [401, 141] width 23 height 10
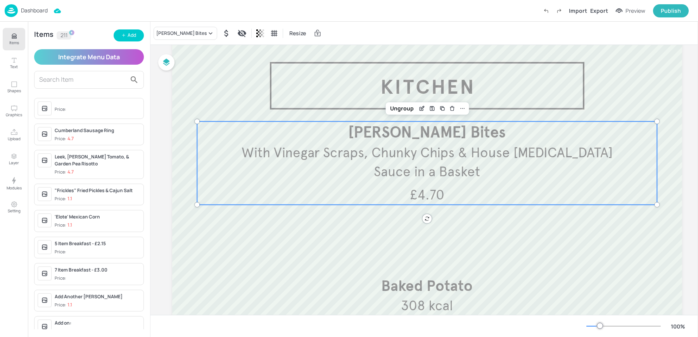
scroll to position [24, 0]
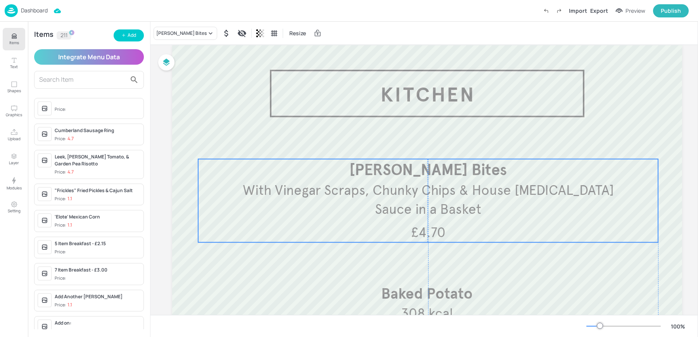
drag, startPoint x: 410, startPoint y: 176, endPoint x: 410, endPoint y: 206, distance: 29.8
click at [410, 206] on span "With Vinegar Scraps, Chunky Chips & House Tartar Sauce in a Basket" at bounding box center [428, 200] width 371 height 36
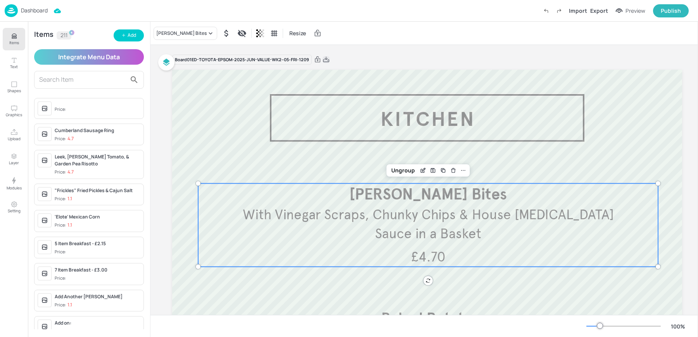
click at [326, 60] on icon at bounding box center [326, 60] width 7 height 8
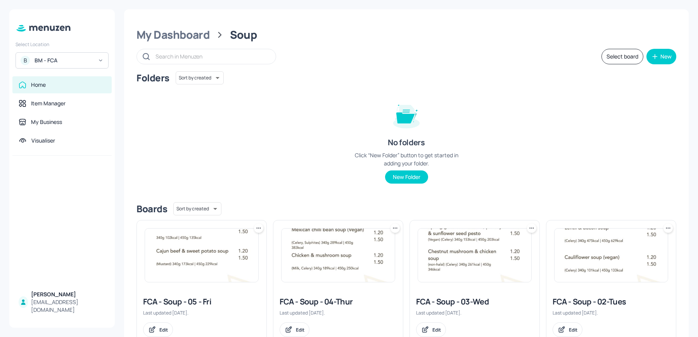
click at [67, 65] on div "B BM - FCA" at bounding box center [62, 60] width 93 height 16
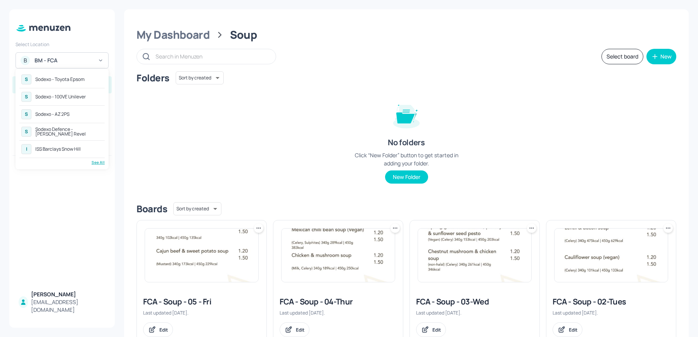
click at [101, 161] on div "See All" at bounding box center [61, 163] width 85 height 6
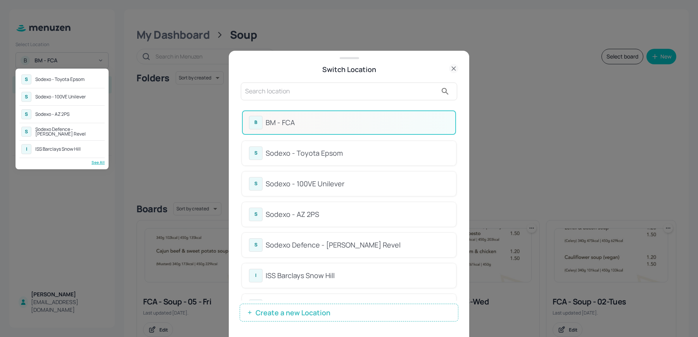
click at [281, 94] on div at bounding box center [349, 168] width 698 height 337
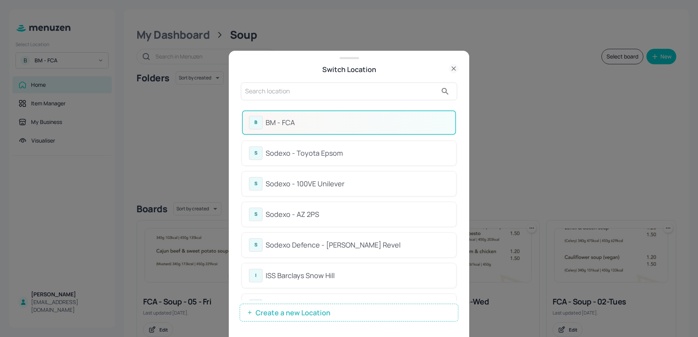
click at [281, 94] on div at bounding box center [349, 168] width 698 height 337
click at [277, 93] on input "e" at bounding box center [341, 91] width 192 height 12
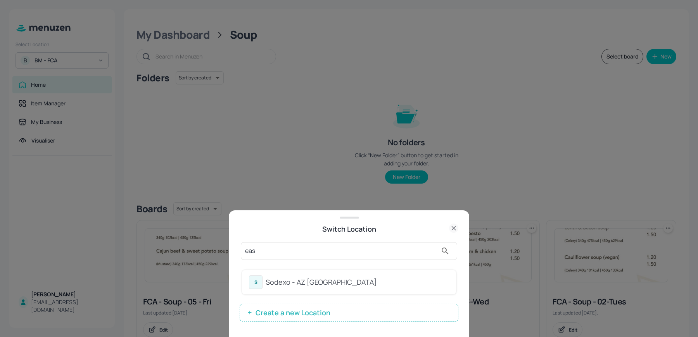
type input "eas"
click at [333, 289] on div "S Sodexo - AZ Eastbrook House" at bounding box center [349, 283] width 200 height 14
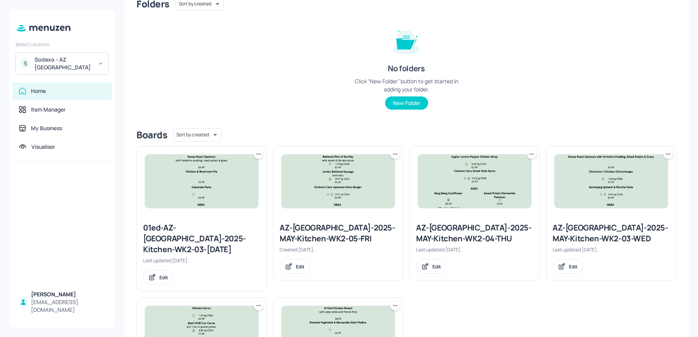
scroll to position [77, 0]
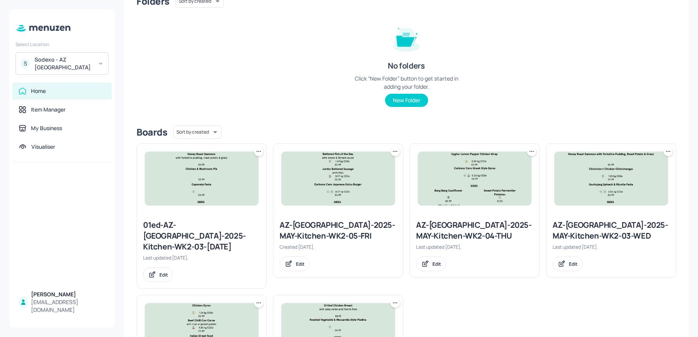
click at [391, 152] on icon at bounding box center [395, 152] width 8 height 8
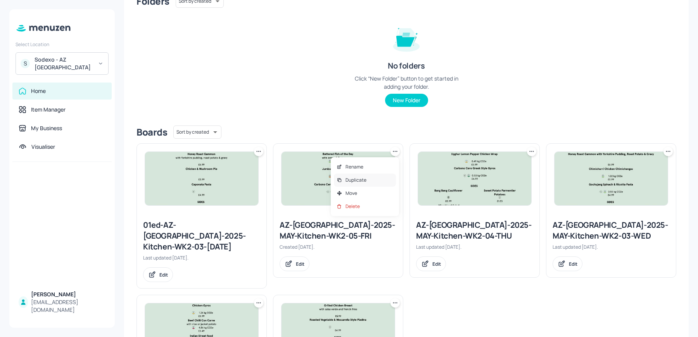
click at [370, 179] on div "Duplicate" at bounding box center [365, 180] width 62 height 13
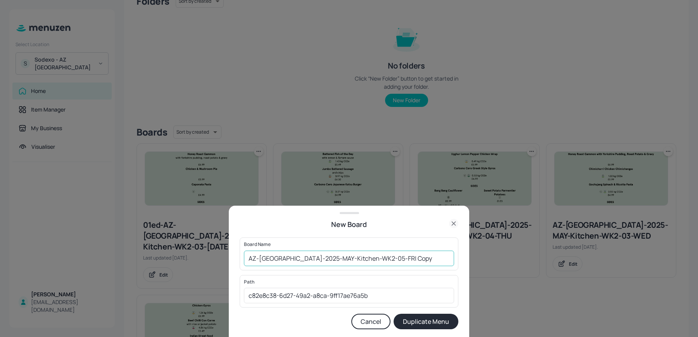
click at [248, 254] on input "AZ-[GEOGRAPHIC_DATA]-2025-MAY-Kitchen-WK2-05-FRI Copy" at bounding box center [349, 259] width 210 height 16
drag, startPoint x: 397, startPoint y: 262, endPoint x: 471, endPoint y: 267, distance: 73.9
click at [471, 267] on div "New Board Board Name 01ed-[GEOGRAPHIC_DATA]-[GEOGRAPHIC_DATA]-2025-MAY-Kitchen-…" at bounding box center [349, 168] width 698 height 337
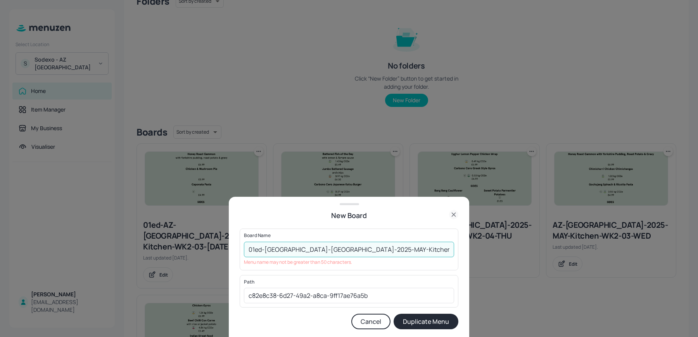
click at [393, 314] on button "Duplicate Menu" at bounding box center [425, 322] width 65 height 16
click at [335, 250] on input "01ed-[GEOGRAPHIC_DATA]-[GEOGRAPHIC_DATA]-2025-MAY-Kitchen-WK2-05-[DATE]" at bounding box center [349, 250] width 210 height 16
type input "01ed-AZ-[GEOGRAPHIC_DATA]-2025-Kitchen-WK2-05-[DATE]"
click at [393, 314] on button "Duplicate Menu" at bounding box center [425, 322] width 65 height 16
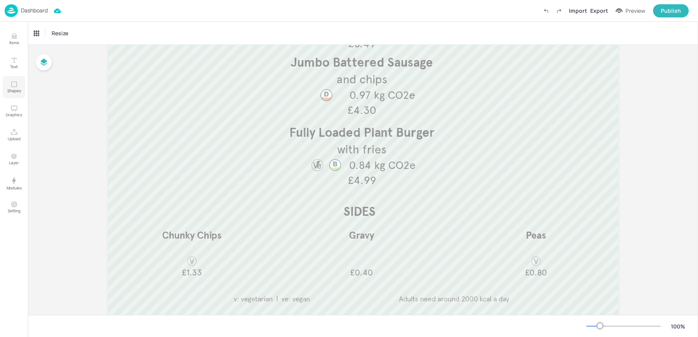
scroll to position [192, 0]
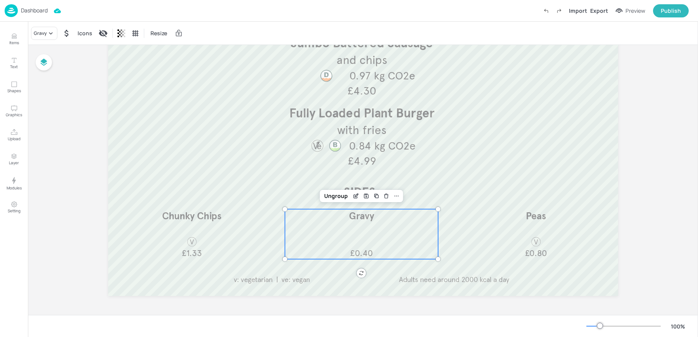
click at [370, 228] on div "Gravy £0.40" at bounding box center [361, 234] width 153 height 50
click at [23, 40] on button "Items" at bounding box center [14, 39] width 22 height 22
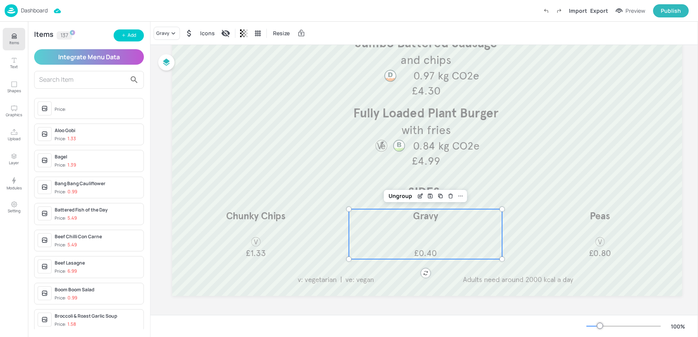
click at [169, 41] on div "Gravy Icons Resize" at bounding box center [423, 33] width 547 height 23
click at [166, 37] on div "Gravy" at bounding box center [167, 33] width 26 height 13
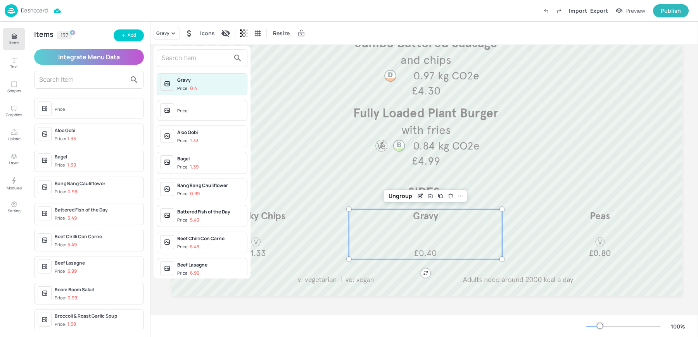
click at [184, 58] on input "text" at bounding box center [196, 58] width 68 height 12
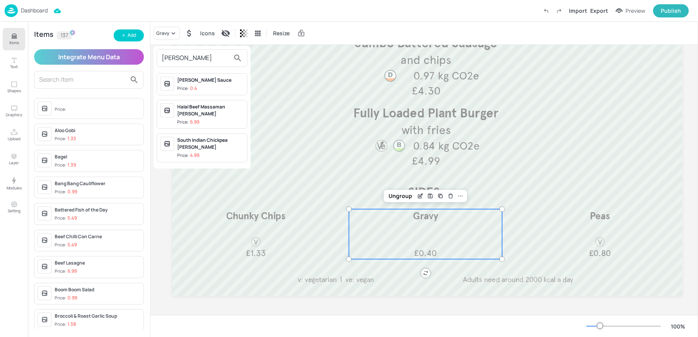
type input "curry"
click at [214, 78] on div "Curry Sauce" at bounding box center [210, 80] width 67 height 7
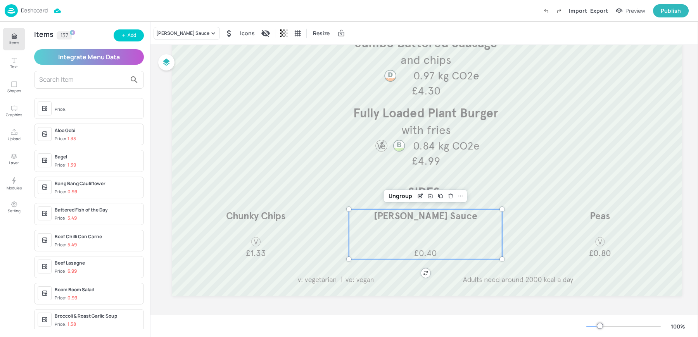
click at [16, 45] on p "Items" at bounding box center [14, 42] width 10 height 5
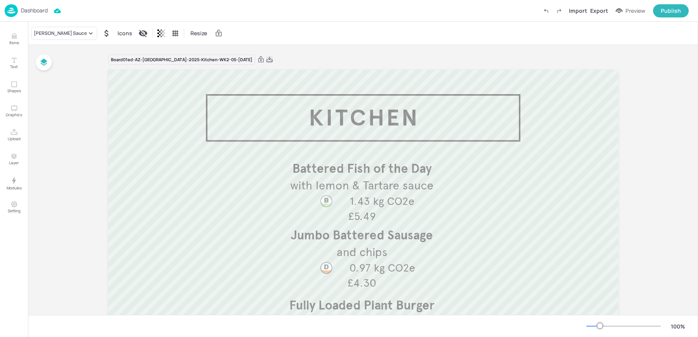
click at [266, 61] on icon at bounding box center [269, 59] width 6 height 5
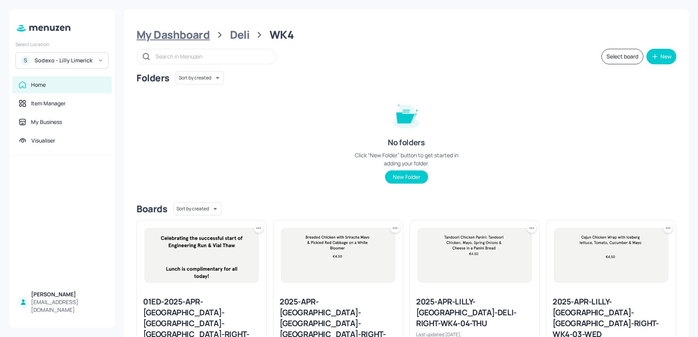
click at [192, 41] on div "My Dashboard" at bounding box center [172, 35] width 73 height 14
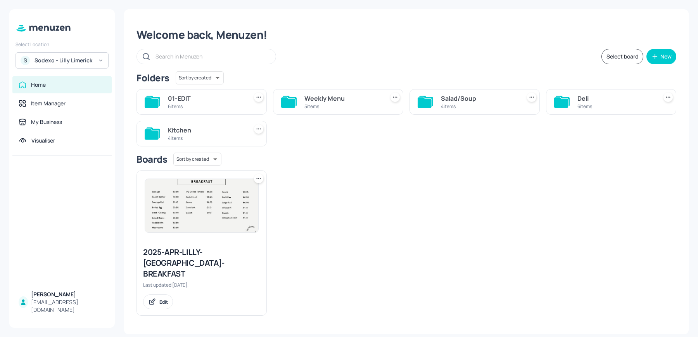
click at [201, 129] on div "Kitchen" at bounding box center [206, 130] width 77 height 9
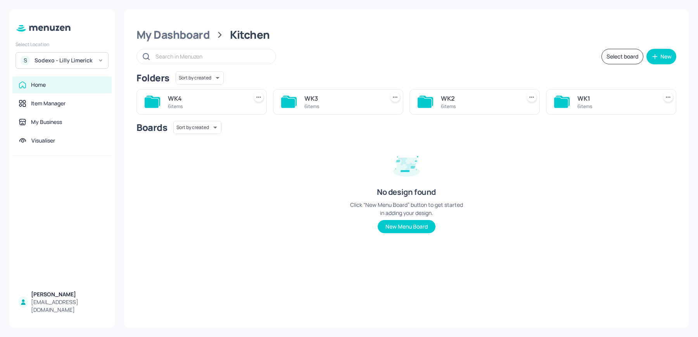
click at [193, 104] on div "6 items" at bounding box center [206, 106] width 77 height 7
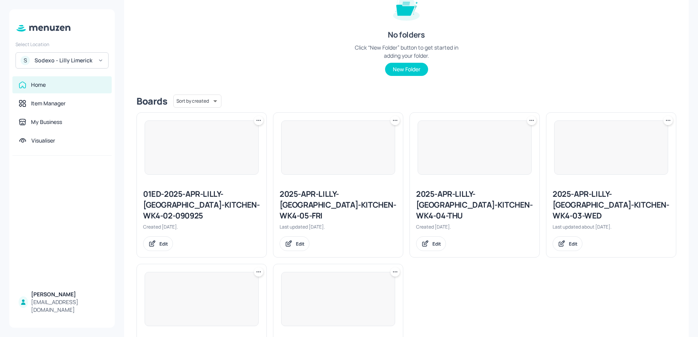
scroll to position [121, 0]
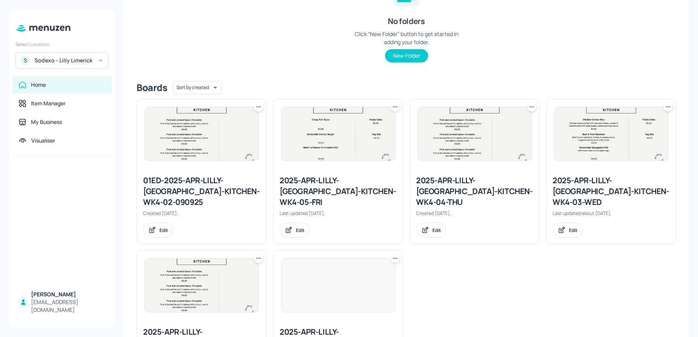
click at [308, 210] on div "Last updated [DATE]." at bounding box center [338, 213] width 117 height 7
click at [308, 184] on div "2025-APR-LILLY-LIMERICK-KITCHEN-WK4-05-FRI" at bounding box center [338, 191] width 117 height 33
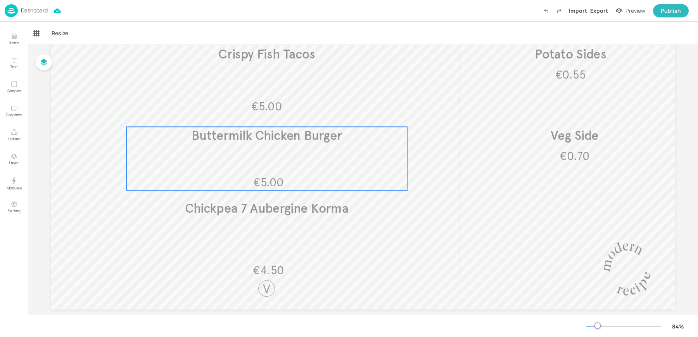
scroll to position [124, 0]
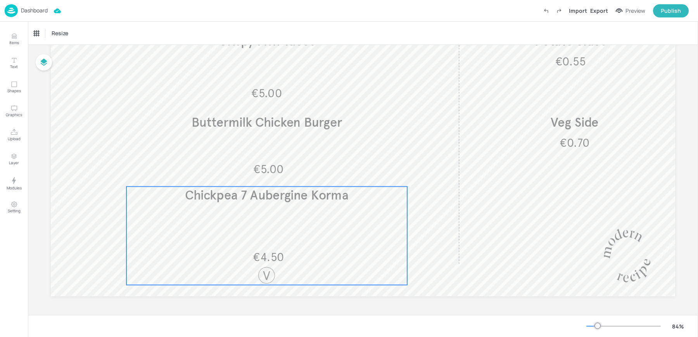
click at [241, 226] on div "€4.50 Chickpea 7 Aubergine Korma" at bounding box center [266, 236] width 281 height 98
click at [261, 172] on icon "Edit Item" at bounding box center [262, 172] width 3 height 3
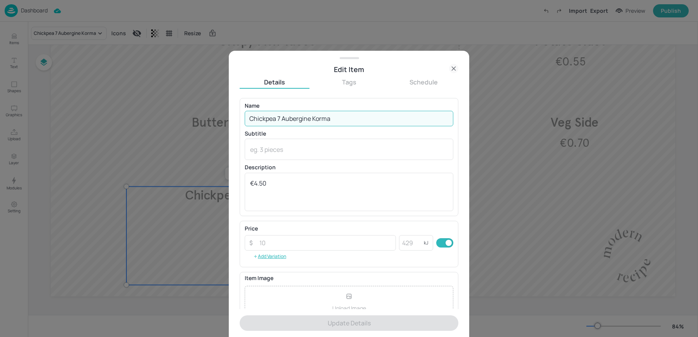
click at [279, 116] on input "Chickpea 7 Aubergine Korma" at bounding box center [349, 119] width 209 height 16
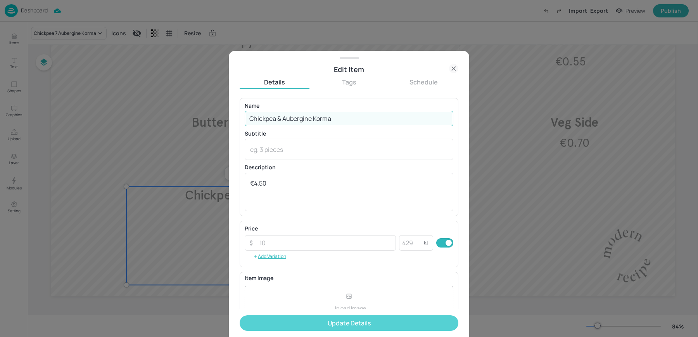
type input "Chickpea & Aubergine Korma"
click at [292, 322] on button "Update Details" at bounding box center [349, 324] width 219 height 16
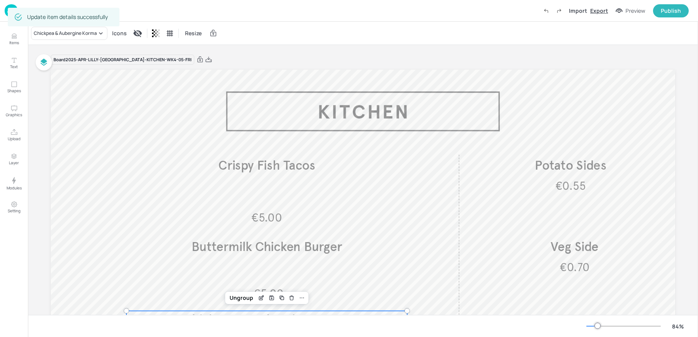
click at [603, 14] on div "Export" at bounding box center [599, 11] width 18 height 8
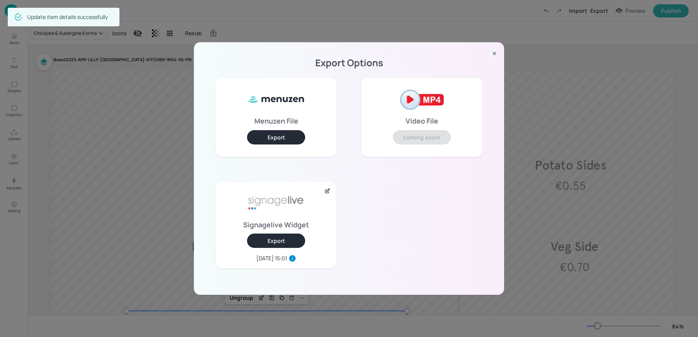
click at [277, 245] on button "Export" at bounding box center [276, 241] width 58 height 14
click at [129, 74] on div "Export Options Menuzen File Export Video File Coming soon! Signagelive Widget E…" at bounding box center [349, 168] width 698 height 337
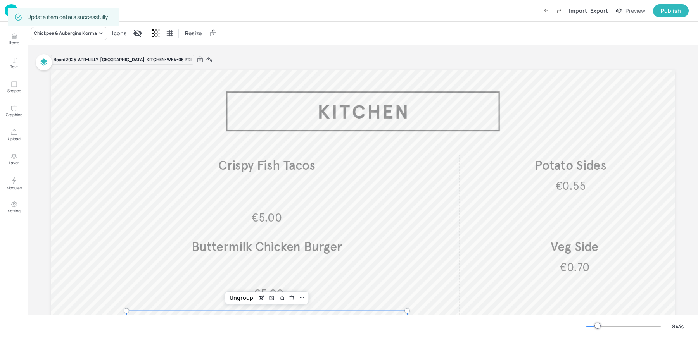
click at [7, 15] on img at bounding box center [11, 10] width 13 height 13
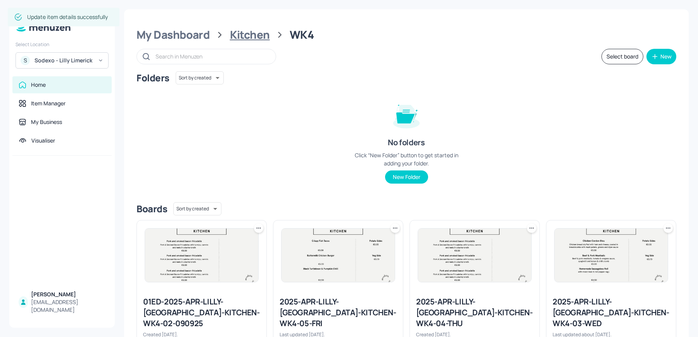
click at [232, 30] on div "Kitchen" at bounding box center [250, 35] width 40 height 14
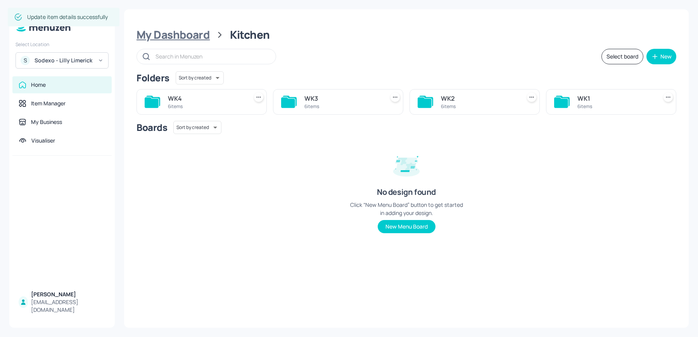
click at [187, 31] on div "My Dashboard" at bounding box center [172, 35] width 73 height 14
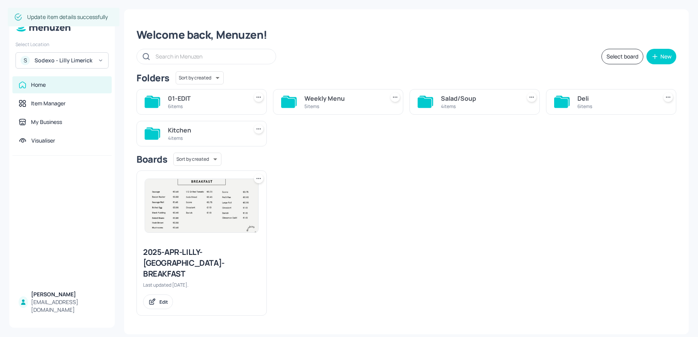
click at [309, 92] on div "Weekly Menu 5 items" at bounding box center [338, 102] width 130 height 26
click at [309, 101] on div "Weekly Menu" at bounding box center [342, 98] width 77 height 9
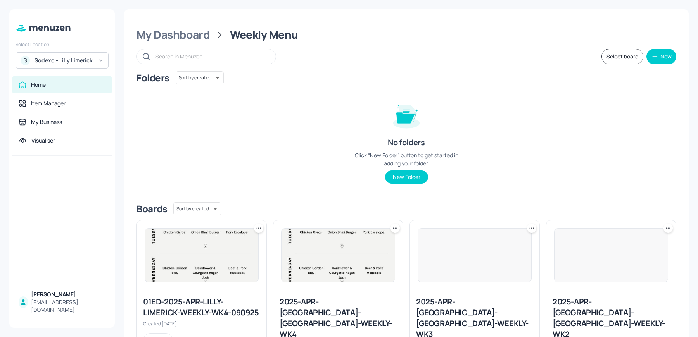
click at [338, 266] on img at bounding box center [337, 255] width 113 height 53
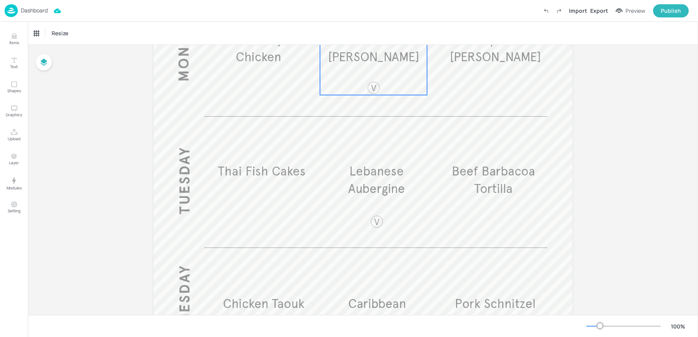
scroll to position [518, 0]
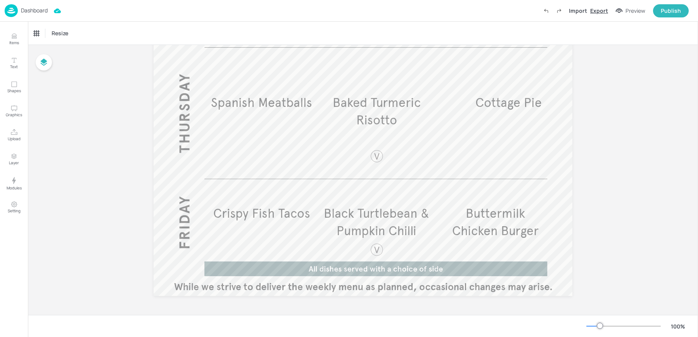
click at [596, 10] on div "Export" at bounding box center [599, 11] width 18 height 8
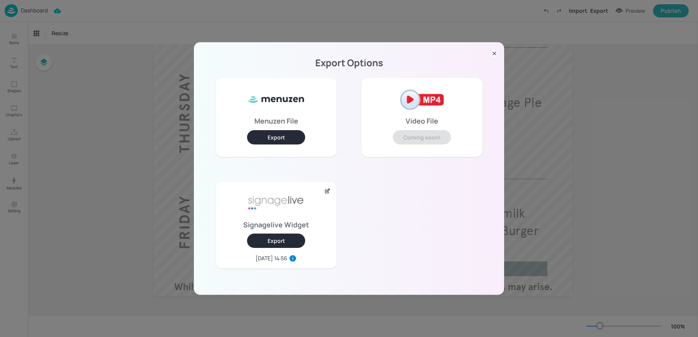
click at [492, 54] on icon at bounding box center [494, 54] width 8 height 8
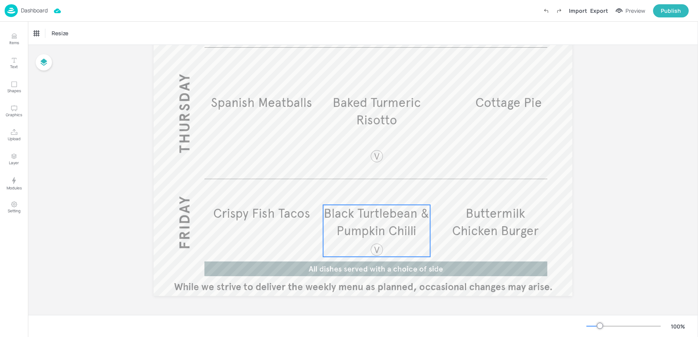
click at [356, 226] on span "Black Turtlebean & Pumpkin Chilli" at bounding box center [376, 222] width 105 height 33
click at [65, 34] on div "Black Turtlebean & Pumpkin Chilli" at bounding box center [66, 33] width 64 height 7
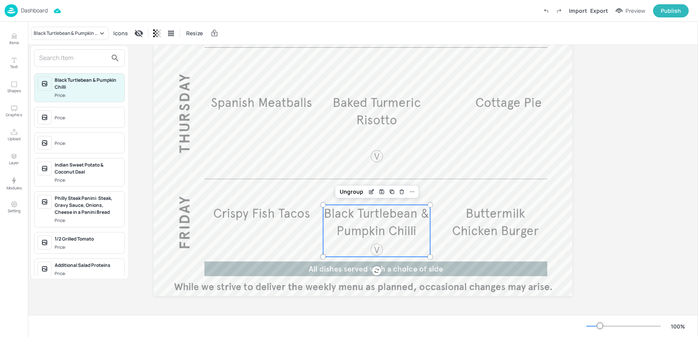
click at [63, 59] on input "text" at bounding box center [73, 58] width 68 height 12
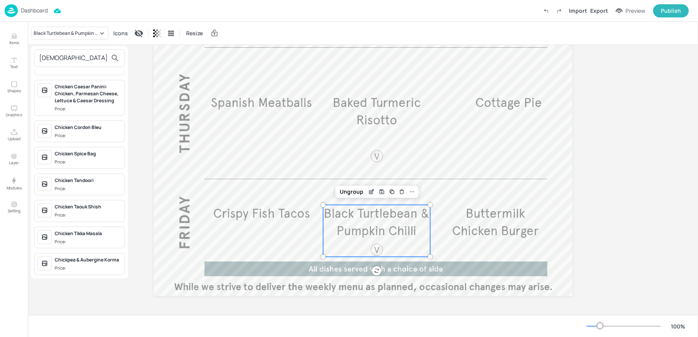
scroll to position [286, 0]
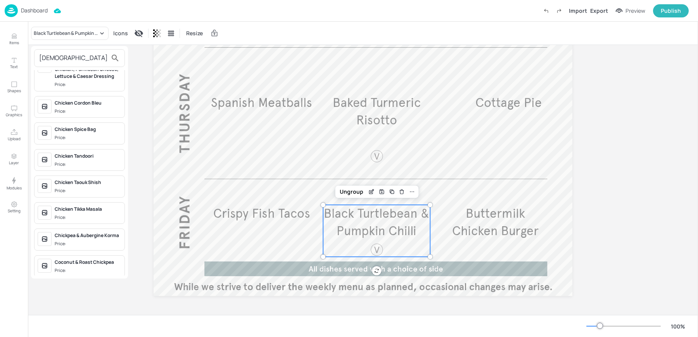
type input "chick"
click at [90, 241] on span "Price:" at bounding box center [88, 244] width 67 height 7
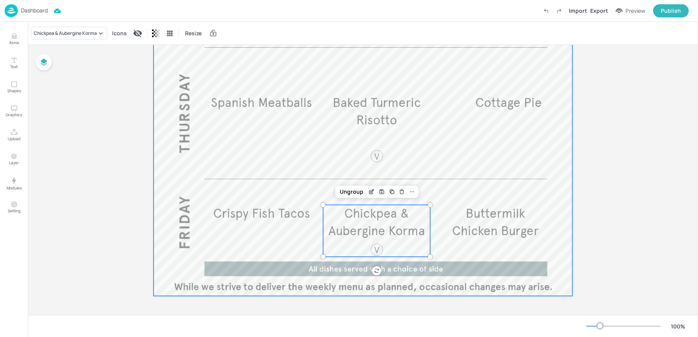
scroll to position [0, 0]
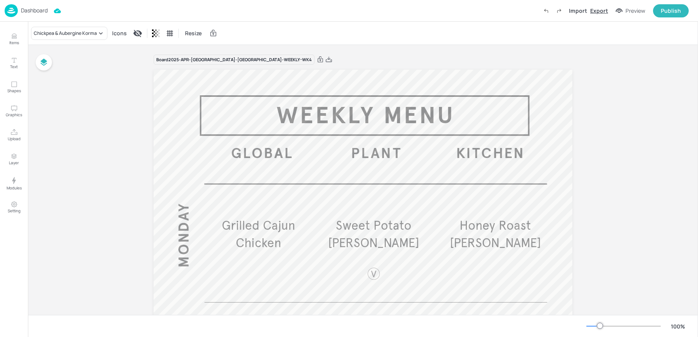
click at [605, 10] on div "Export" at bounding box center [599, 11] width 18 height 8
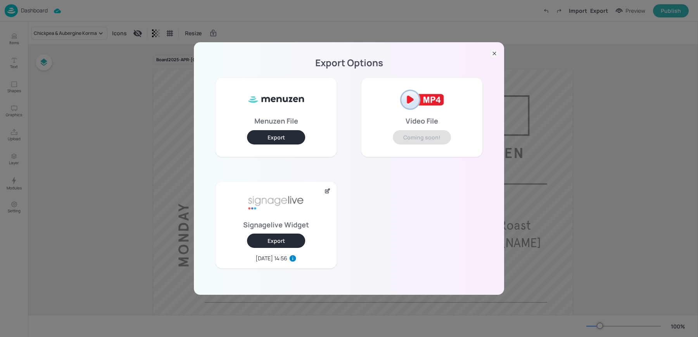
click at [263, 239] on button "Export" at bounding box center [276, 241] width 58 height 14
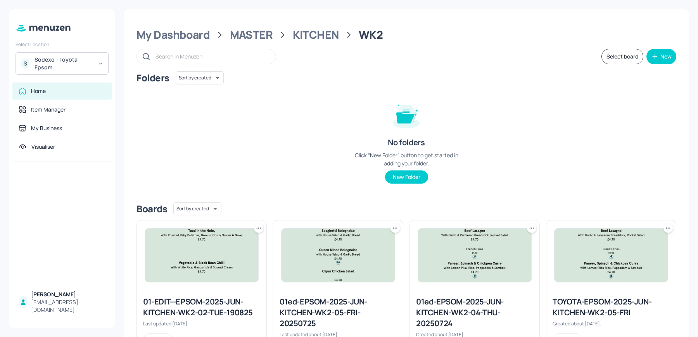
click at [290, 31] on div "My Dashboard MASTER KITCHEN WK2" at bounding box center [406, 35] width 540 height 14
click at [271, 31] on div "MASTER" at bounding box center [251, 35] width 43 height 14
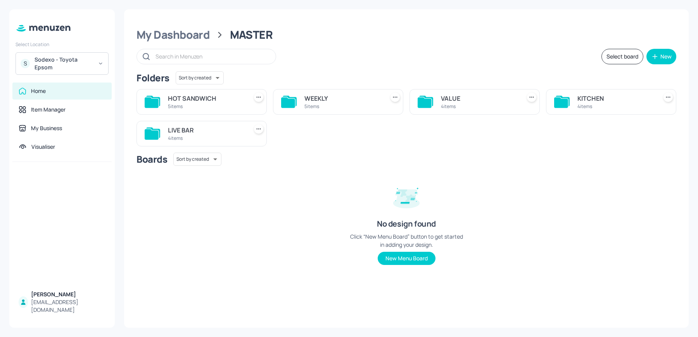
click at [319, 100] on div "WEEKLY" at bounding box center [342, 98] width 77 height 9
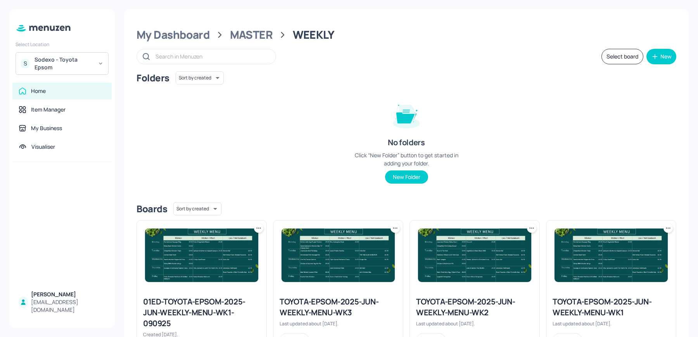
scroll to position [72, 0]
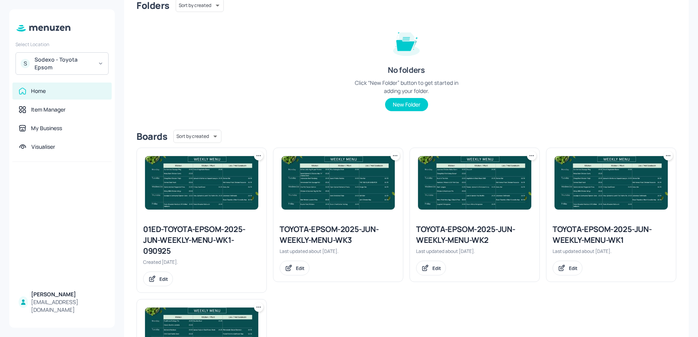
click at [459, 238] on div "TOYOTA-EPSOM-2025-JUN-WEEKLY-MENU-WK2" at bounding box center [474, 235] width 117 height 22
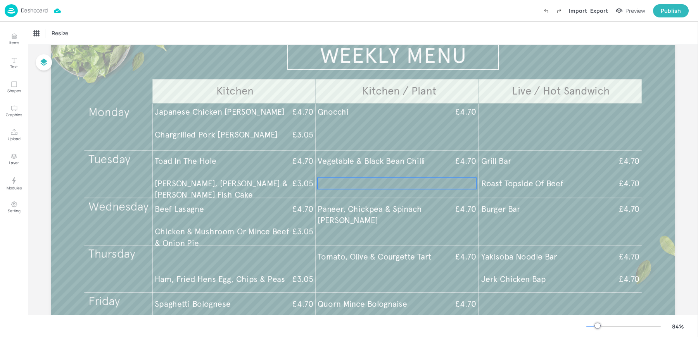
scroll to position [60, 0]
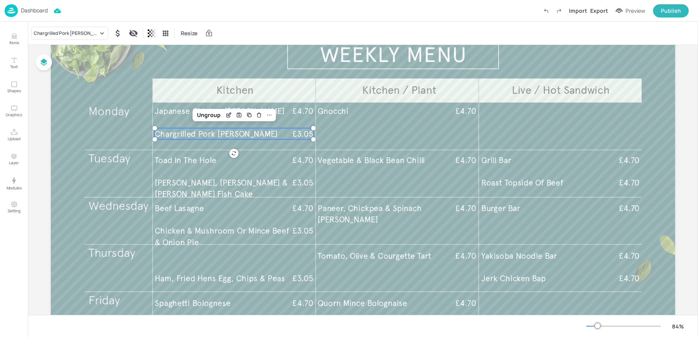
click at [199, 131] on span "Chargrilled Pork [PERSON_NAME]" at bounding box center [216, 134] width 123 height 10
click at [84, 28] on div "Chargrilled Pork [PERSON_NAME]" at bounding box center [70, 33] width 78 height 13
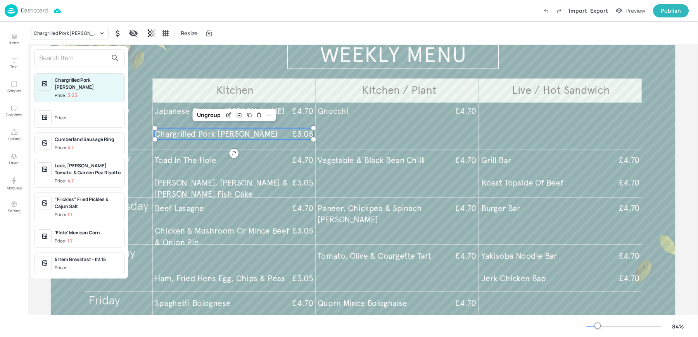
click at [89, 55] on input "text" at bounding box center [73, 58] width 68 height 12
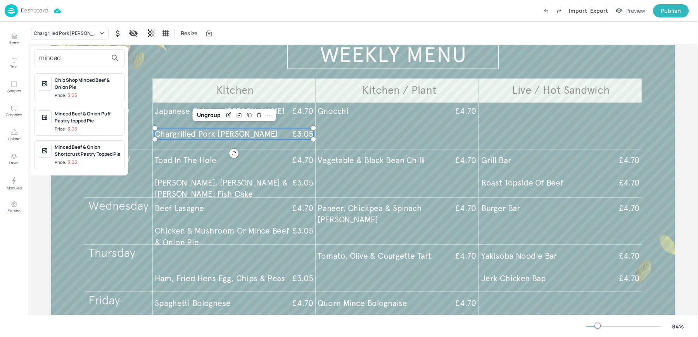
type input "minced"
click at [93, 121] on div "Minced Beef & Onion Puff Pastry topped Pie" at bounding box center [88, 117] width 67 height 14
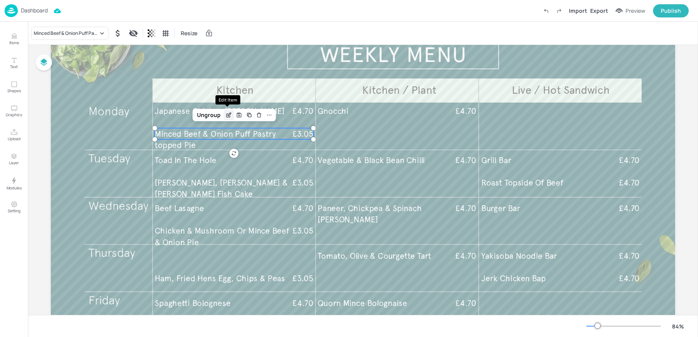
click at [231, 114] on div "Edit Item" at bounding box center [229, 115] width 10 height 10
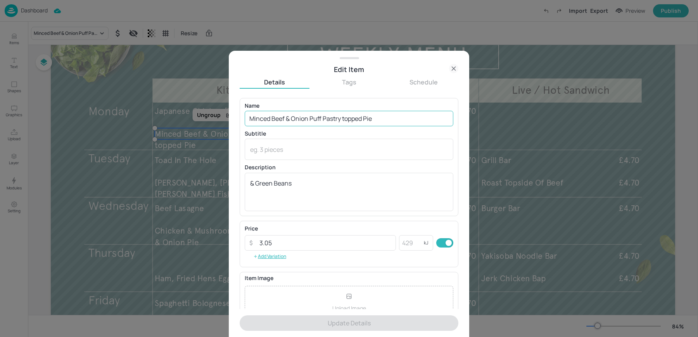
click at [342, 119] on input "Minced Beef & Onion Puff Pastry topped Pie" at bounding box center [349, 119] width 209 height 16
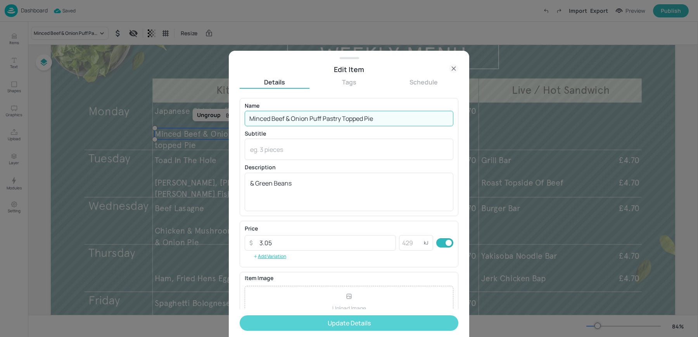
type input "Minced Beef & Onion Puff Pastry Topped Pie"
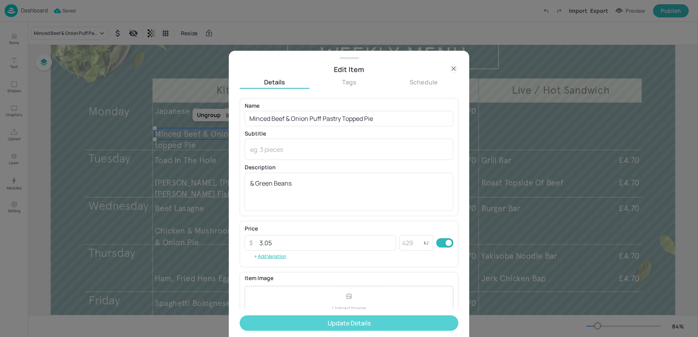
click at [296, 322] on button "Update Details" at bounding box center [349, 324] width 219 height 16
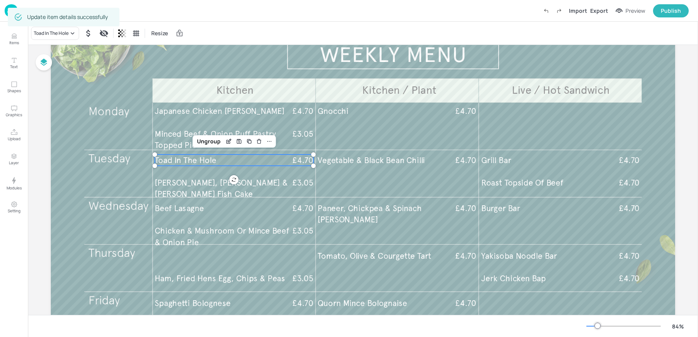
click at [190, 163] on span "Toad In The Hole" at bounding box center [185, 160] width 61 height 10
click at [198, 184] on span "[PERSON_NAME], [PERSON_NAME] & [PERSON_NAME] Fish Cake" at bounding box center [221, 188] width 133 height 21
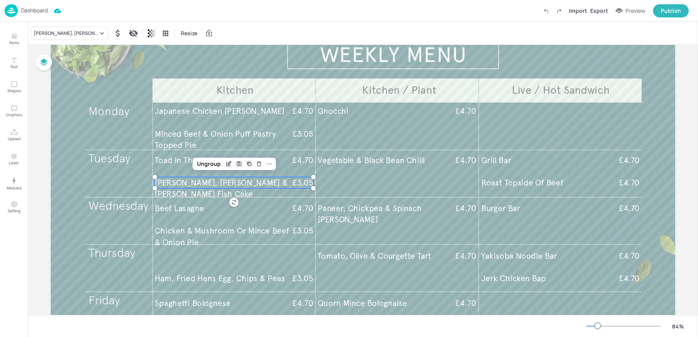
click at [36, 24] on div "[PERSON_NAME], [PERSON_NAME] & [PERSON_NAME] Fish Cake Resize" at bounding box center [363, 33] width 670 height 23
click at [37, 30] on div "[PERSON_NAME], [PERSON_NAME] & [PERSON_NAME] Fish Cake" at bounding box center [66, 33] width 64 height 7
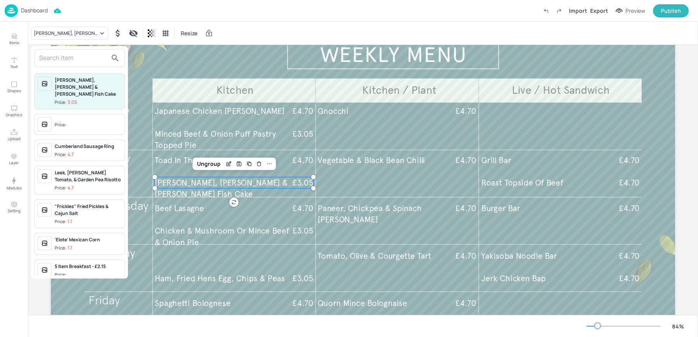
click at [65, 57] on input "text" at bounding box center [73, 58] width 68 height 12
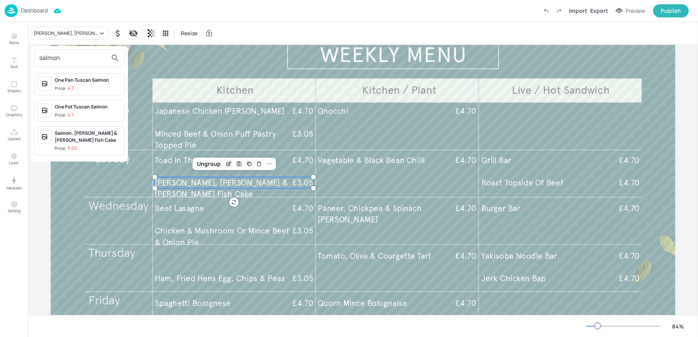
type input "salmon"
click at [76, 131] on div "Salmon, [PERSON_NAME] & [PERSON_NAME] Fish Cake" at bounding box center [88, 137] width 67 height 14
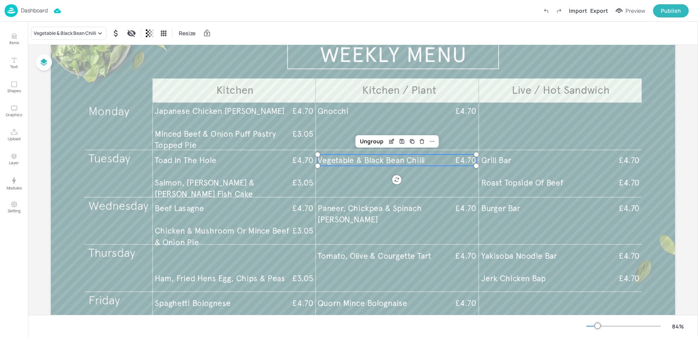
click at [331, 162] on span "Vegetable & Black Bean Chilli" at bounding box center [370, 160] width 107 height 10
click at [519, 185] on span "Roast Topside Of Beef" at bounding box center [522, 183] width 82 height 10
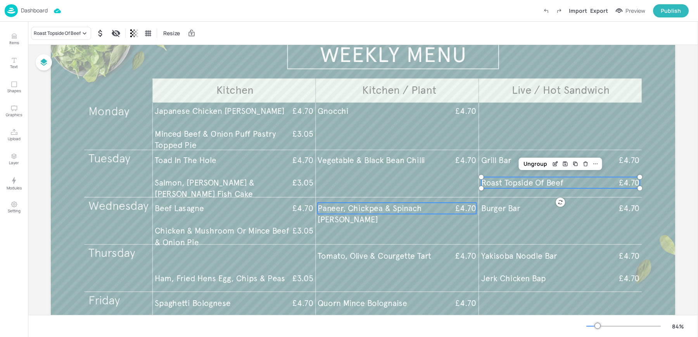
scroll to position [70, 0]
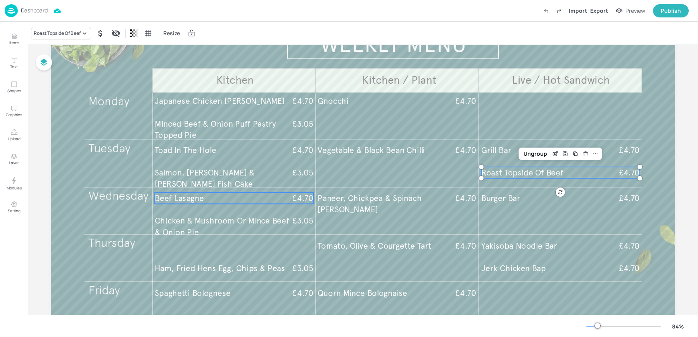
click at [205, 199] on p "Beef Lasagne" at bounding box center [222, 198] width 135 height 11
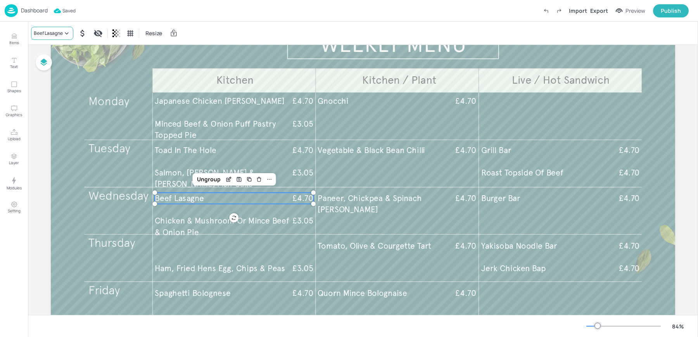
click at [47, 35] on div "Beef Lasagne" at bounding box center [48, 33] width 29 height 7
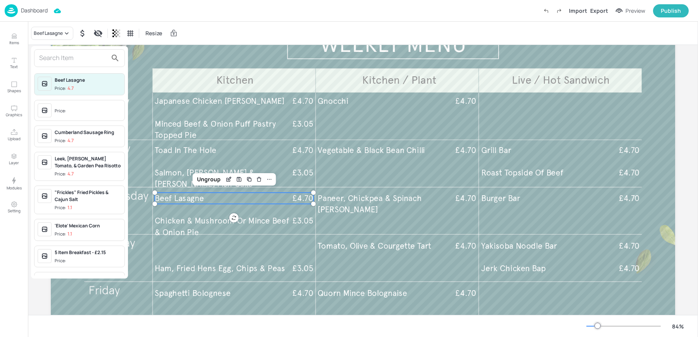
click at [59, 54] on input "text" at bounding box center [73, 58] width 68 height 12
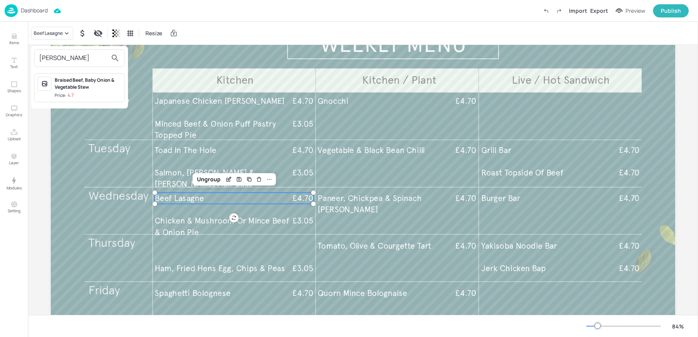
type input "[PERSON_NAME]"
click at [76, 90] on div "Braised Beef, Baby Onion & Vegetable Stew" at bounding box center [88, 84] width 67 height 14
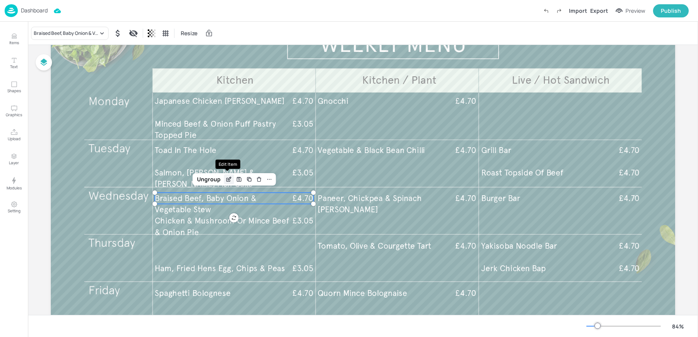
click at [228, 177] on icon "Edit Item" at bounding box center [229, 178] width 3 height 3
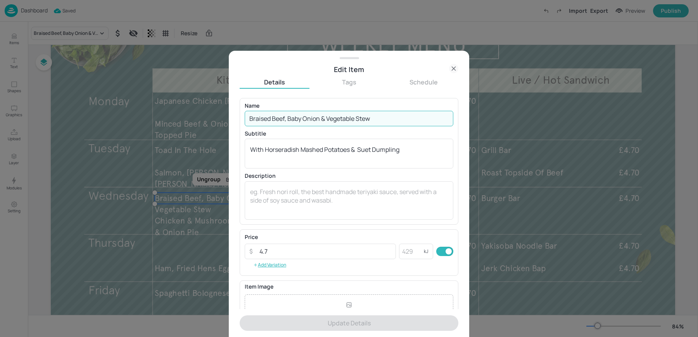
drag, startPoint x: 285, startPoint y: 119, endPoint x: 317, endPoint y: 118, distance: 32.6
click at [317, 118] on input "Braised Beef, Baby Onion & Vegetable Stew" at bounding box center [349, 119] width 209 height 16
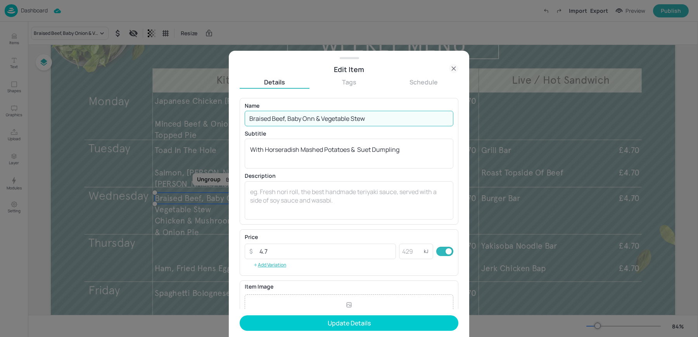
drag, startPoint x: 316, startPoint y: 119, endPoint x: 285, endPoint y: 119, distance: 30.2
click at [285, 119] on input "Braised Beef, Baby Onn & Vegetable Stew" at bounding box center [349, 119] width 209 height 16
type input "Braised Beef & Vegetable Stew"
click at [266, 148] on textarea "With Horseradish Mashed Potatoes & Suet Dumpling" at bounding box center [349, 153] width 198 height 17
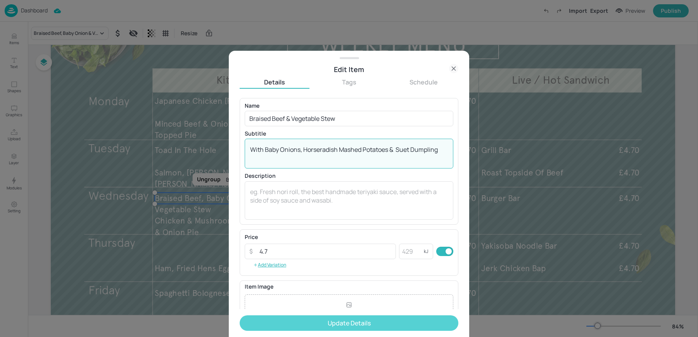
type textarea "With Baby Onions, Horseradish Mashed Potatoes & Suet Dumpling"
click at [302, 325] on button "Update Details" at bounding box center [349, 324] width 219 height 16
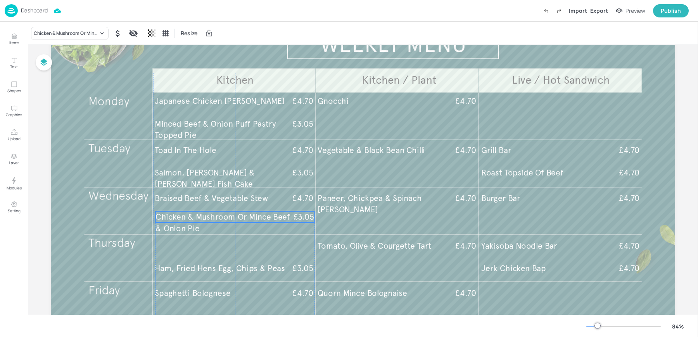
click at [164, 224] on span "Chicken & Mushroom Or Mince Beef & Onion Pie" at bounding box center [222, 222] width 134 height 21
click at [189, 218] on span "Chicken & Mushroom Or Mince Beef & Onion Pie" at bounding box center [222, 222] width 134 height 21
click at [74, 33] on div "Chicken & Mushroom Or Mince Beef & Onion Pie" at bounding box center [66, 33] width 64 height 7
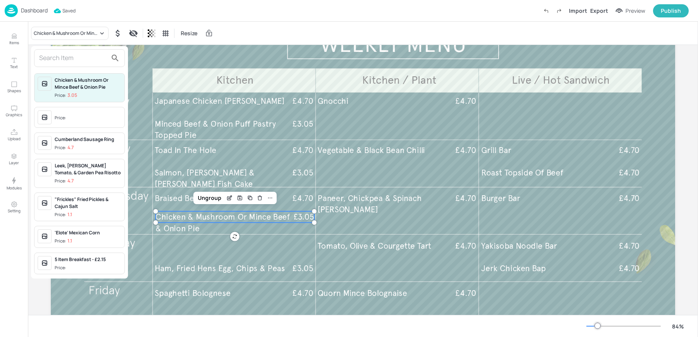
click at [53, 115] on div "Price:" at bounding box center [79, 117] width 91 height 21
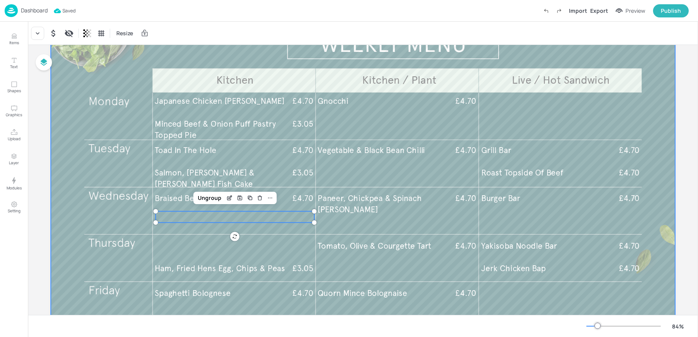
click at [394, 205] on div at bounding box center [363, 175] width 624 height 351
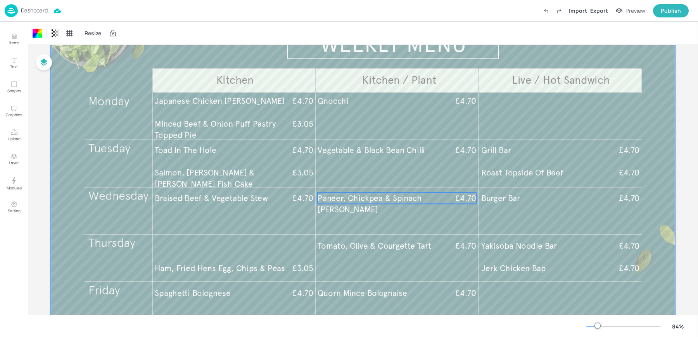
click at [385, 197] on span "Paneer, Chickpea & Spinach [PERSON_NAME]" at bounding box center [369, 203] width 104 height 21
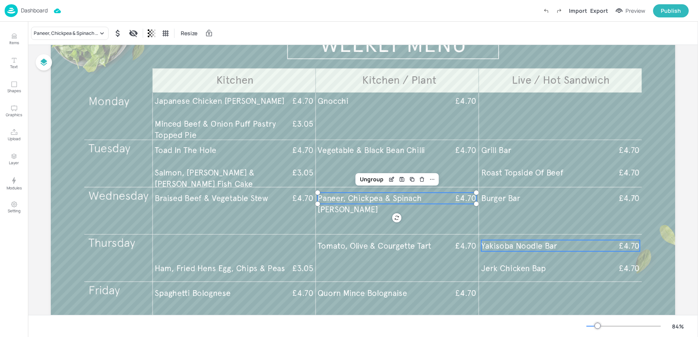
click at [505, 242] on span "Yakisoba Noodle Bar" at bounding box center [519, 246] width 76 height 10
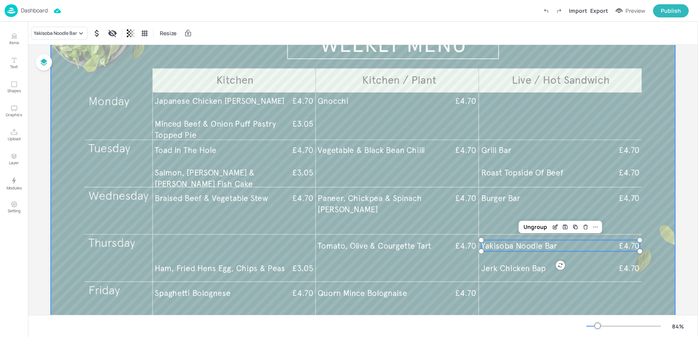
click at [506, 262] on div at bounding box center [363, 175] width 624 height 351
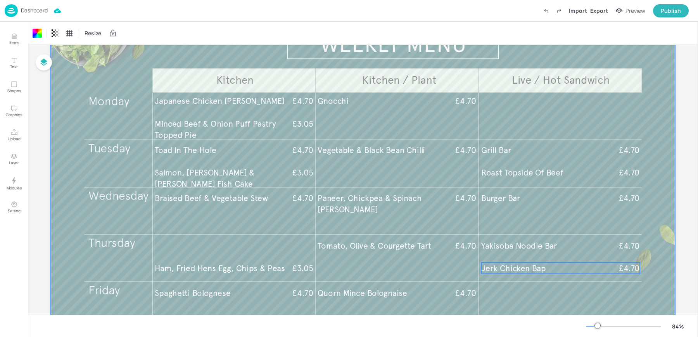
click at [502, 270] on span "Jerk Chicken Bap" at bounding box center [513, 269] width 65 height 10
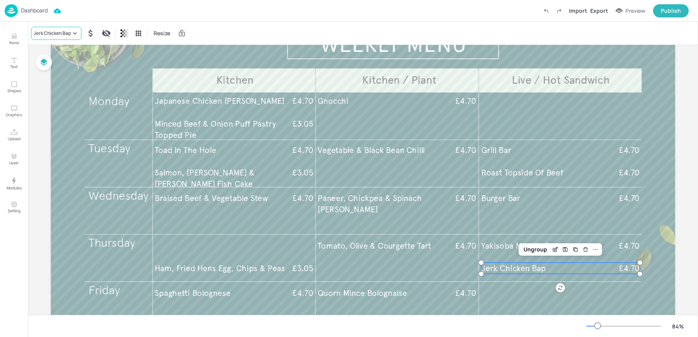
click at [47, 35] on div "Jerk Chicken Bap" at bounding box center [52, 33] width 37 height 7
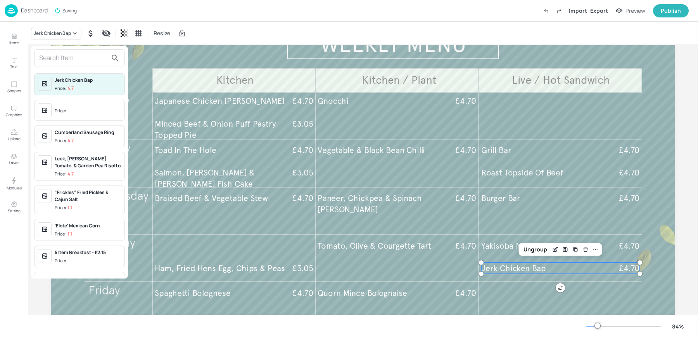
click at [62, 108] on div "Price:" at bounding box center [61, 111] width 13 height 7
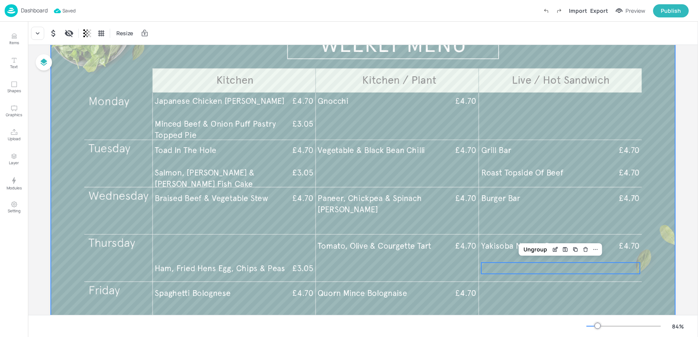
click at [392, 252] on div at bounding box center [363, 175] width 624 height 351
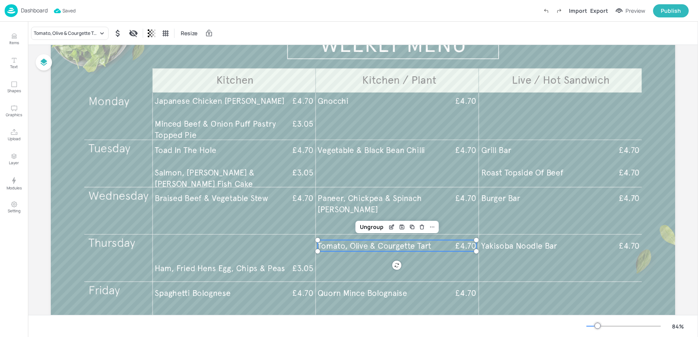
click at [377, 245] on span "Tomato, Olive & Courgette Tart" at bounding box center [374, 246] width 114 height 10
click at [55, 30] on div "Tomato, Olive & Courgette Tart" at bounding box center [66, 33] width 64 height 7
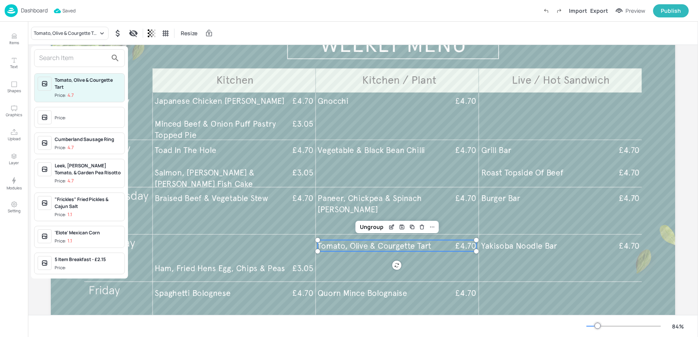
click at [56, 63] on input "text" at bounding box center [73, 58] width 68 height 12
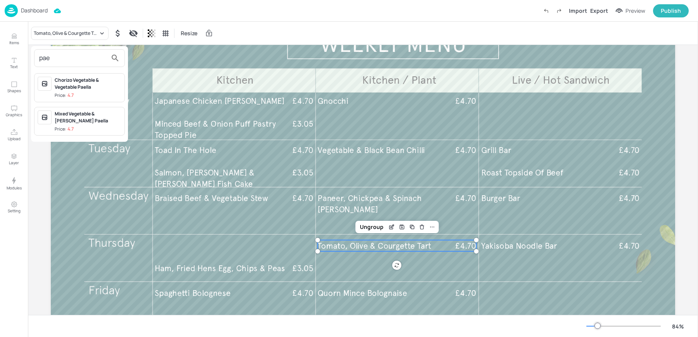
type input "pae"
click at [71, 119] on div "Mixed Vegetable & [PERSON_NAME] Paella" at bounding box center [88, 117] width 67 height 14
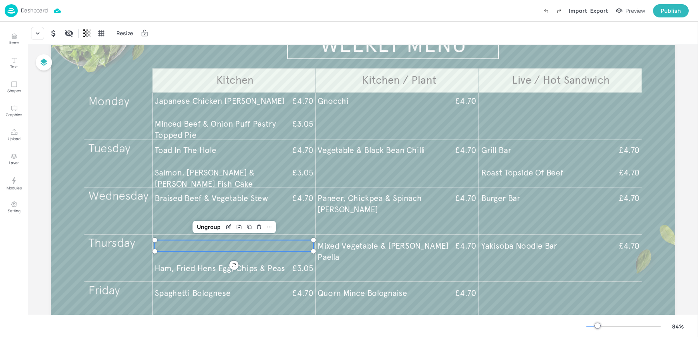
click at [210, 245] on div at bounding box center [234, 245] width 159 height 11
click at [207, 246] on div at bounding box center [234, 245] width 159 height 11
click at [36, 29] on icon at bounding box center [38, 33] width 8 height 8
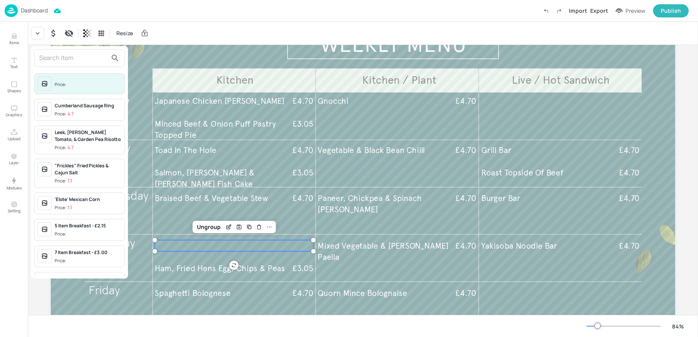
click at [52, 60] on input "text" at bounding box center [73, 58] width 68 height 12
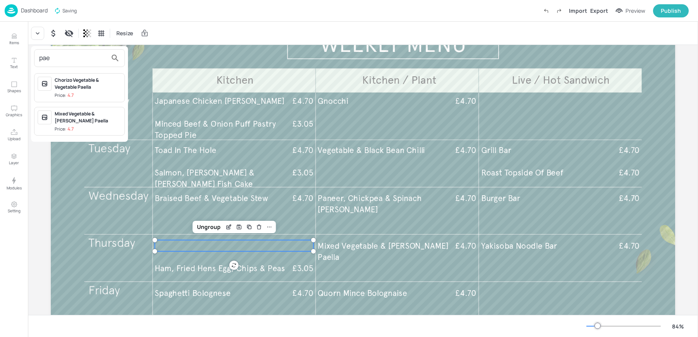
type input "pae"
click at [69, 90] on div "Chorizo Vegetable & Vegetable Paella Price: 4.7" at bounding box center [88, 88] width 67 height 22
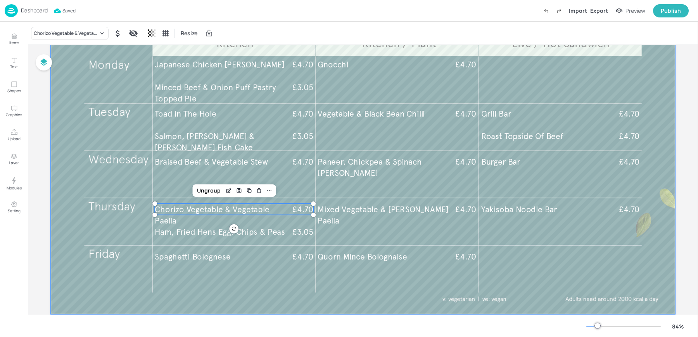
scroll to position [113, 0]
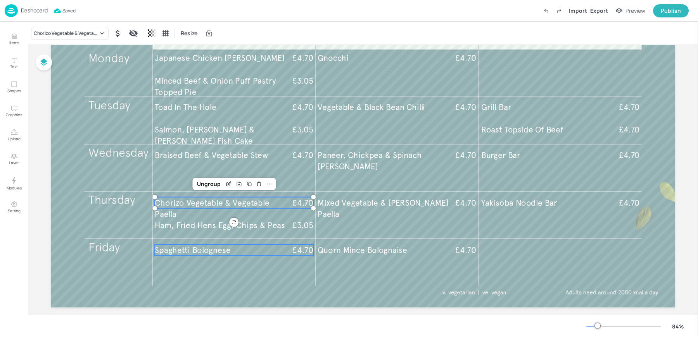
click at [231, 250] on p "Spaghetti Bolognese" at bounding box center [222, 250] width 135 height 11
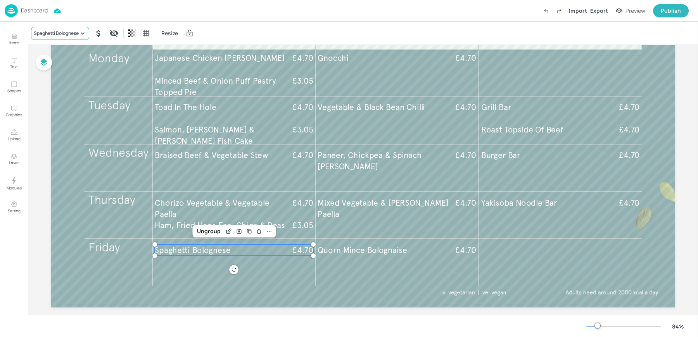
click at [57, 33] on div "Spaghetti Bolognese" at bounding box center [56, 33] width 45 height 7
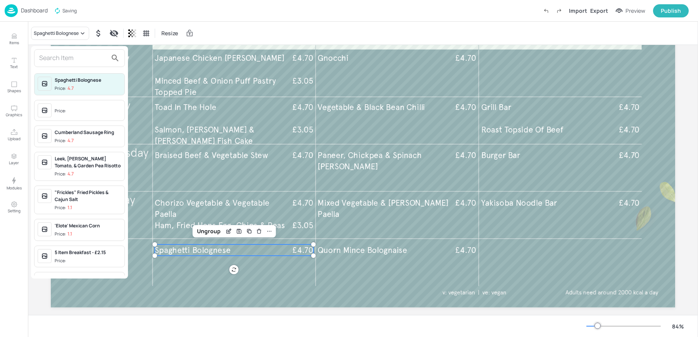
click at [57, 58] on input "text" at bounding box center [73, 58] width 68 height 12
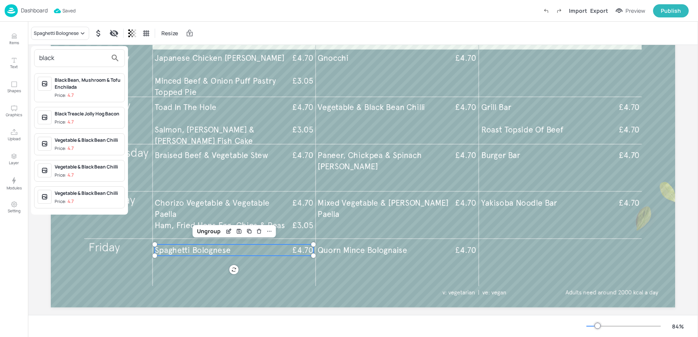
type input "black"
click at [85, 89] on div "Black Bean, Mushroom & Tofu Enchilada" at bounding box center [88, 84] width 67 height 14
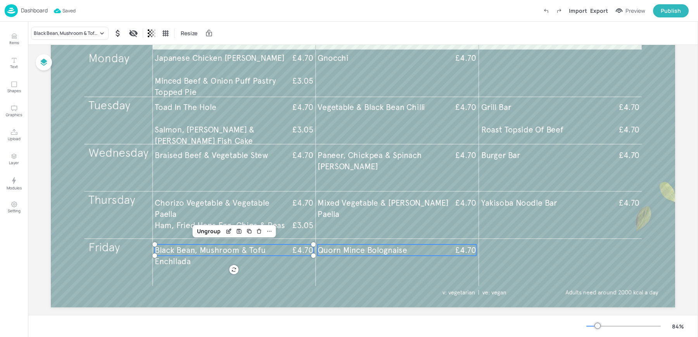
click at [372, 250] on span "Quorn Mince Bolognaise" at bounding box center [362, 250] width 90 height 10
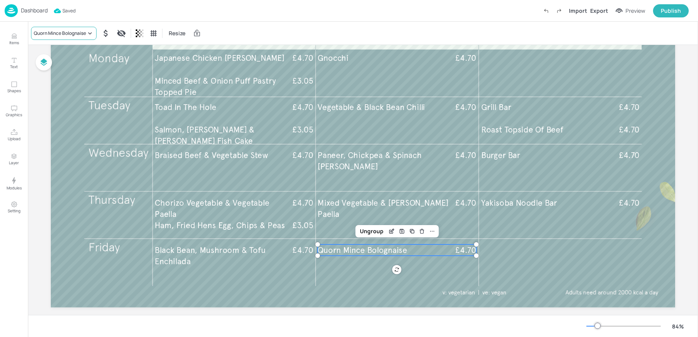
click at [58, 30] on div "Quorn Mince Bolognaise" at bounding box center [60, 33] width 52 height 7
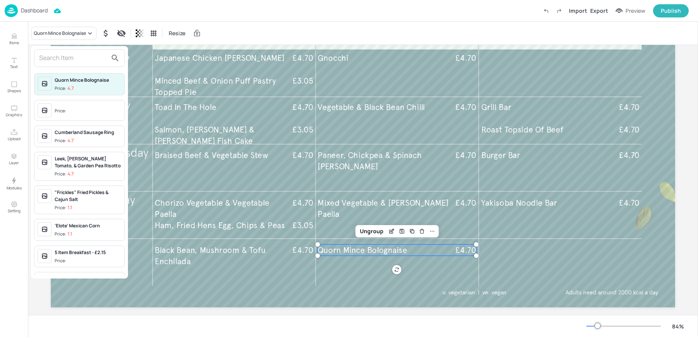
click at [66, 48] on div "Quorn Mince Bolognaise Price: 4.7 Price: Cumberland Sausage Ring Price: 4.7 Lee…" at bounding box center [79, 162] width 97 height 233
click at [59, 57] on input "text" at bounding box center [73, 58] width 68 height 12
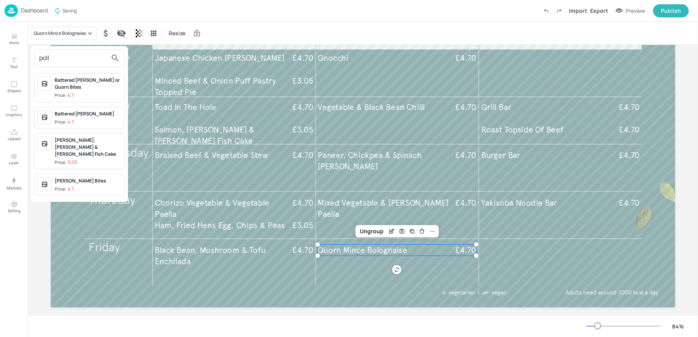
type input "poll"
click at [71, 178] on div "[PERSON_NAME] Bites" at bounding box center [88, 181] width 67 height 7
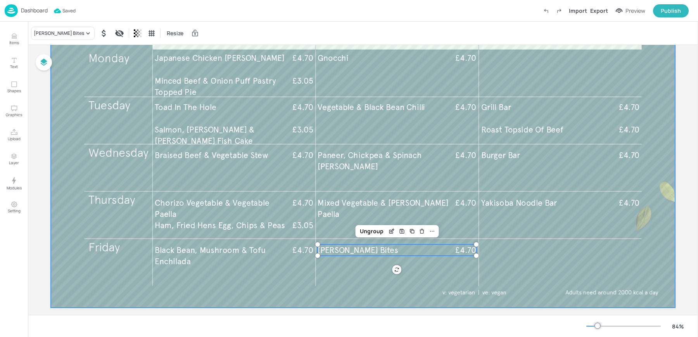
scroll to position [0, 0]
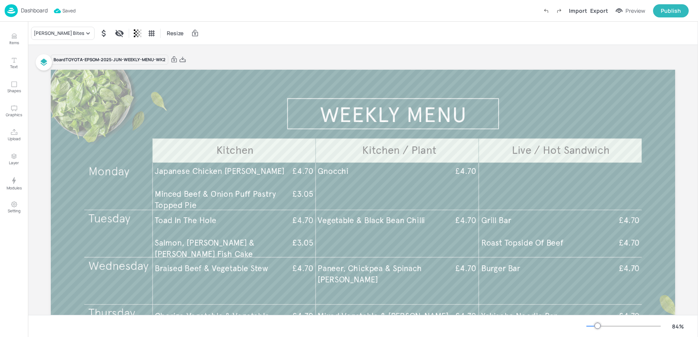
click at [185, 60] on div "Board TOYOTA-EPSOM-2025-JUN-WEEKLY-MENU-WK2" at bounding box center [363, 59] width 624 height 11
click at [183, 60] on icon at bounding box center [182, 59] width 6 height 5
